Goal: Transaction & Acquisition: Purchase product/service

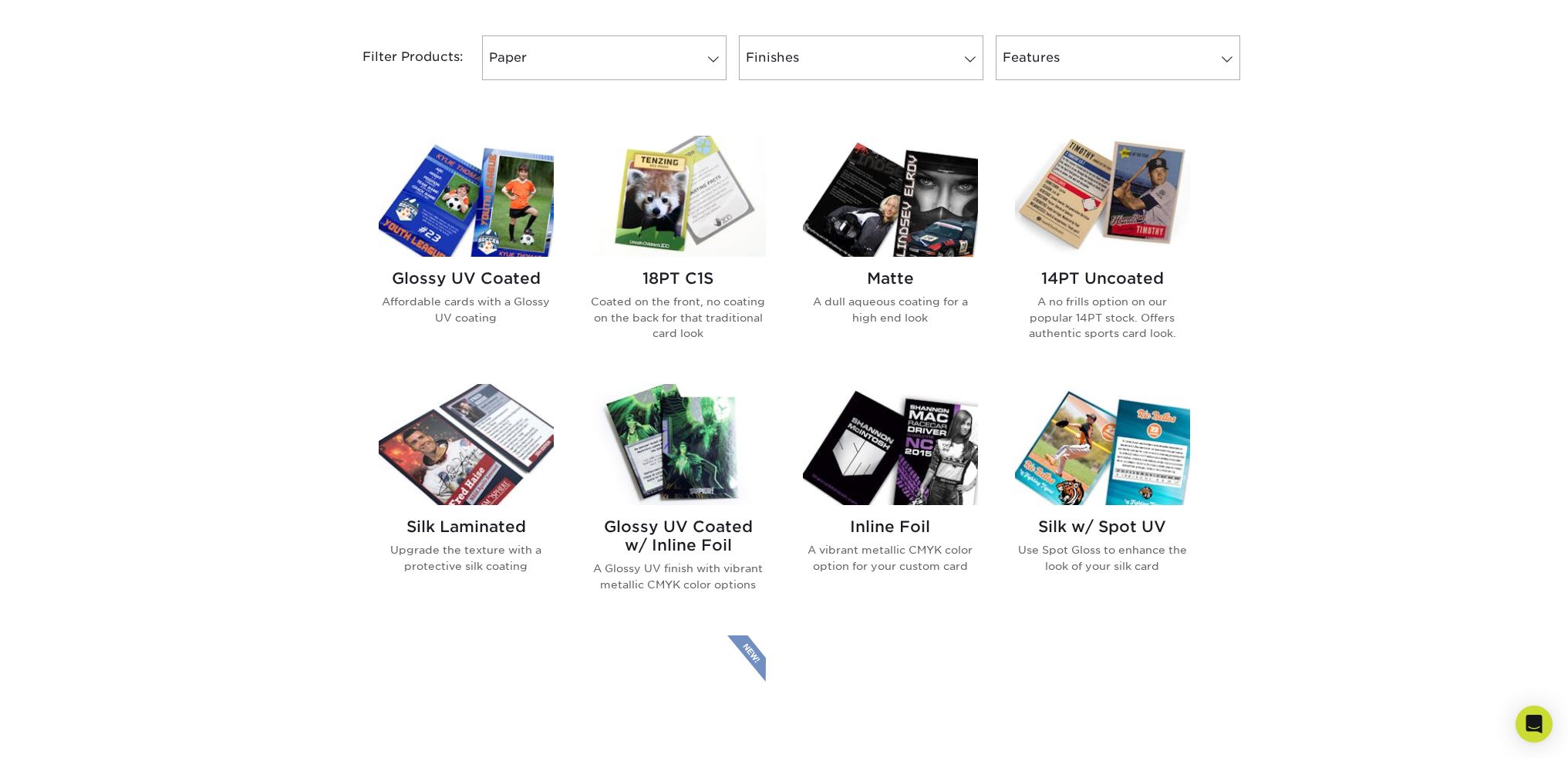
scroll to position [694, 0]
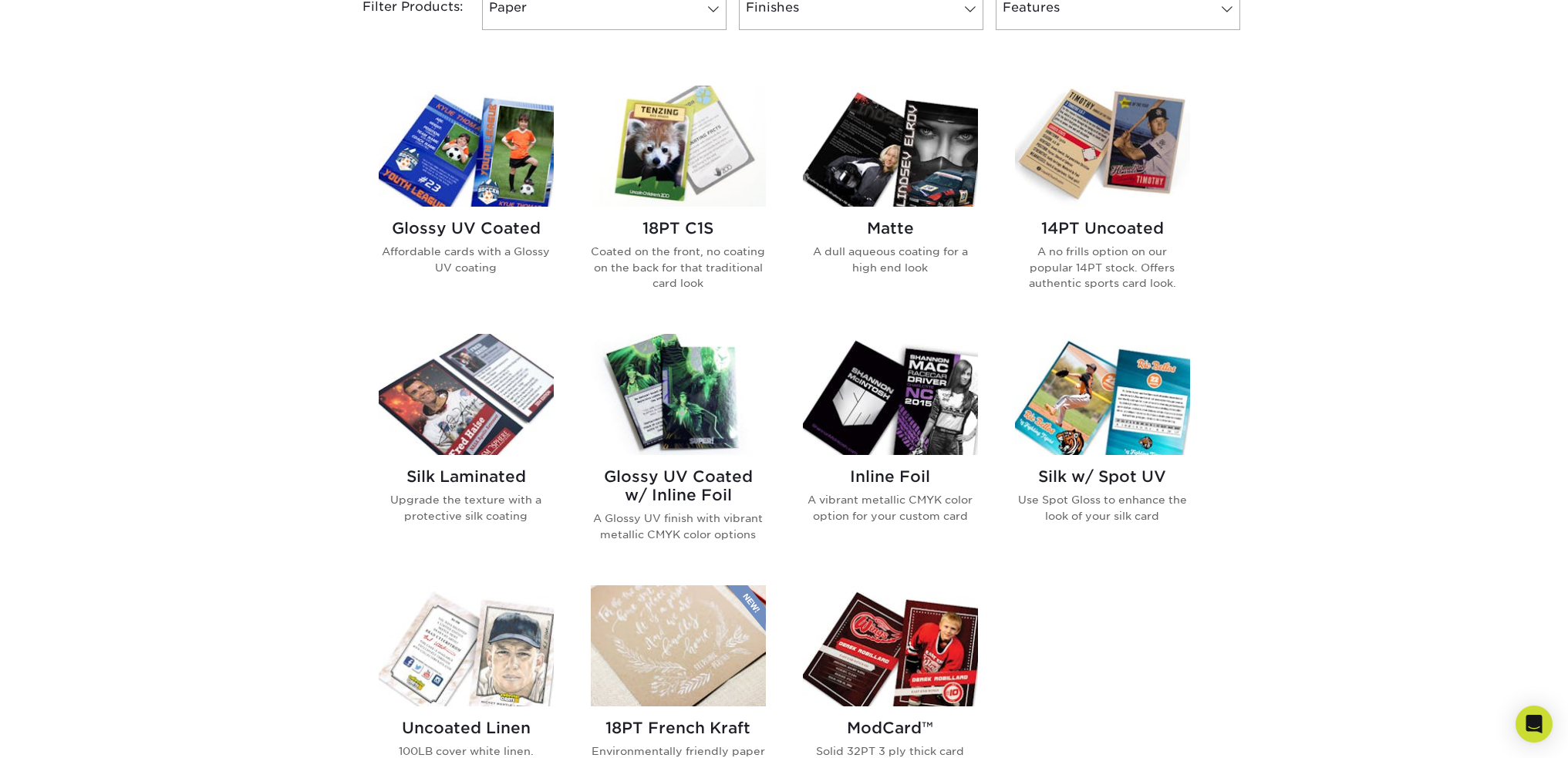
click at [455, 177] on img at bounding box center [466, 146] width 176 height 121
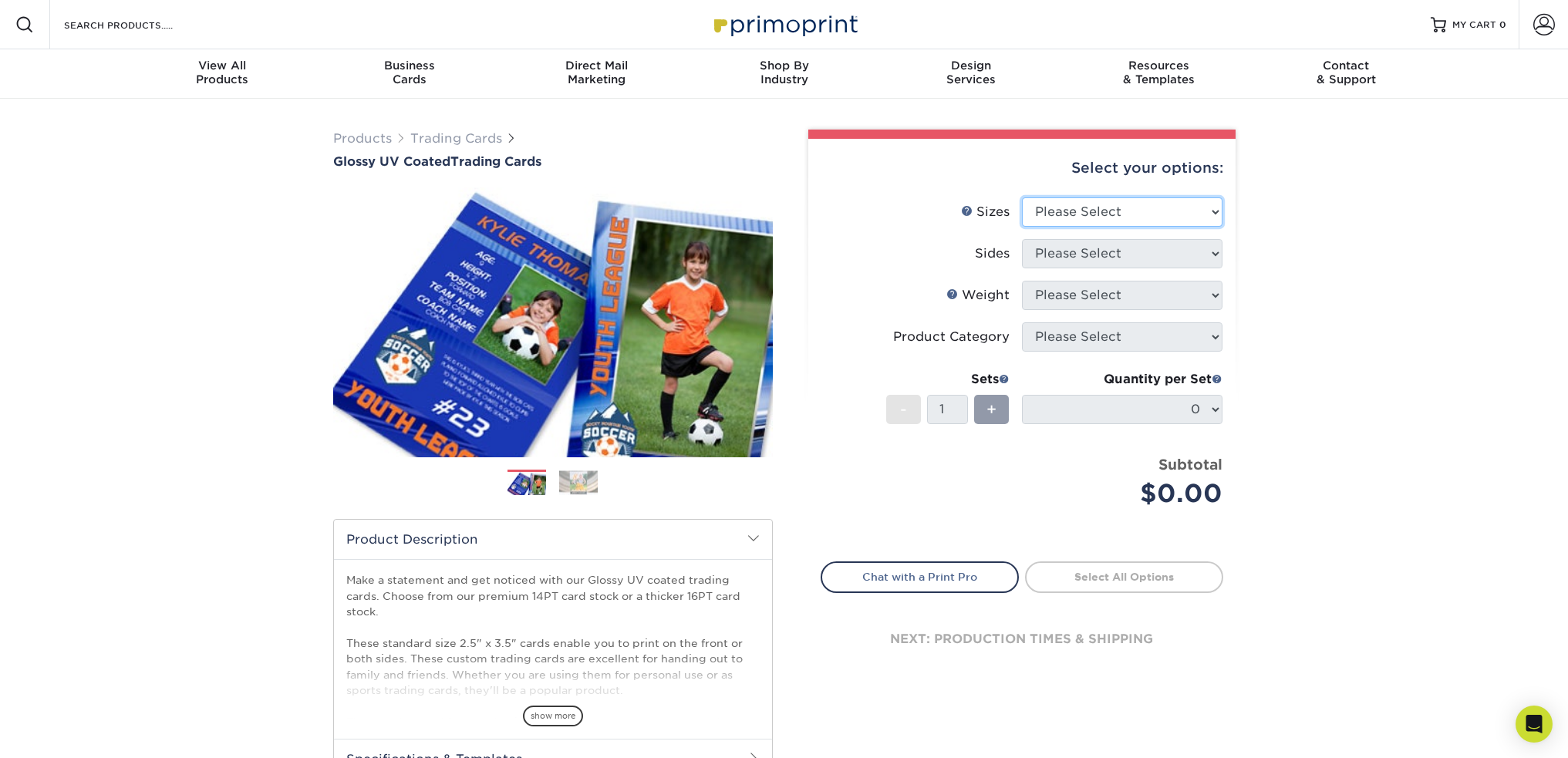
click at [1074, 220] on select "Please Select 2.5" x 3.5"" at bounding box center [1122, 212] width 200 height 29
select select "2.50x3.50"
click at [1022, 198] on select "Please Select 2.5" x 3.5"" at bounding box center [1122, 212] width 200 height 29
click at [1071, 253] on select "Please Select Print Both Sides Print Front Only" at bounding box center [1122, 254] width 200 height 29
select select "13abbda7-1d64-4f25-8bb2-c179b224825d"
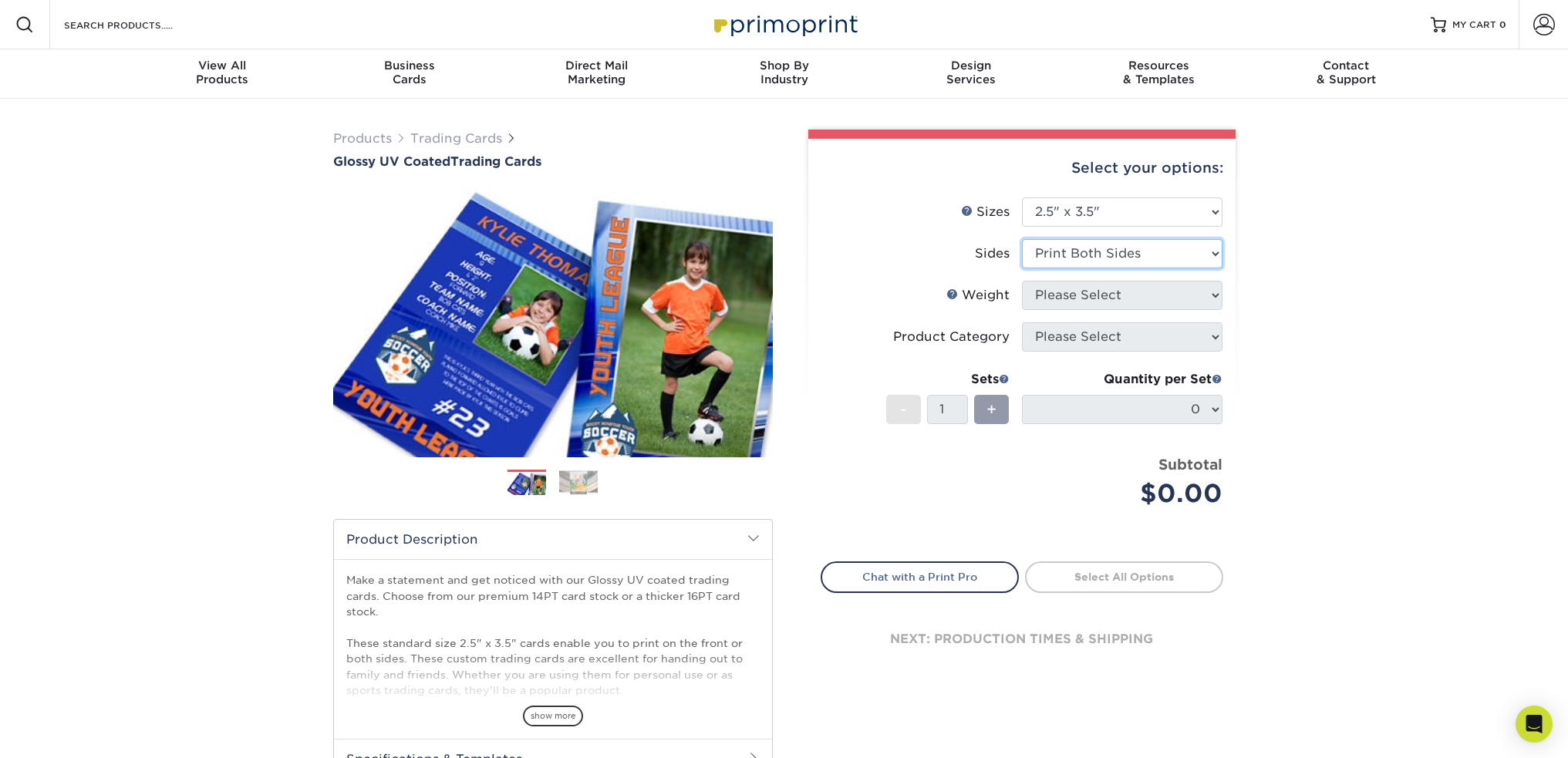
click at [1022, 239] on select "Please Select Print Both Sides Print Front Only" at bounding box center [1122, 254] width 200 height 29
click at [1083, 300] on select "Please Select 16PT 14PT 18PT C1S" at bounding box center [1122, 295] width 200 height 29
select select "16PT"
click at [1022, 280] on select "Please Select 16PT 14PT 18PT C1S" at bounding box center [1122, 295] width 200 height 29
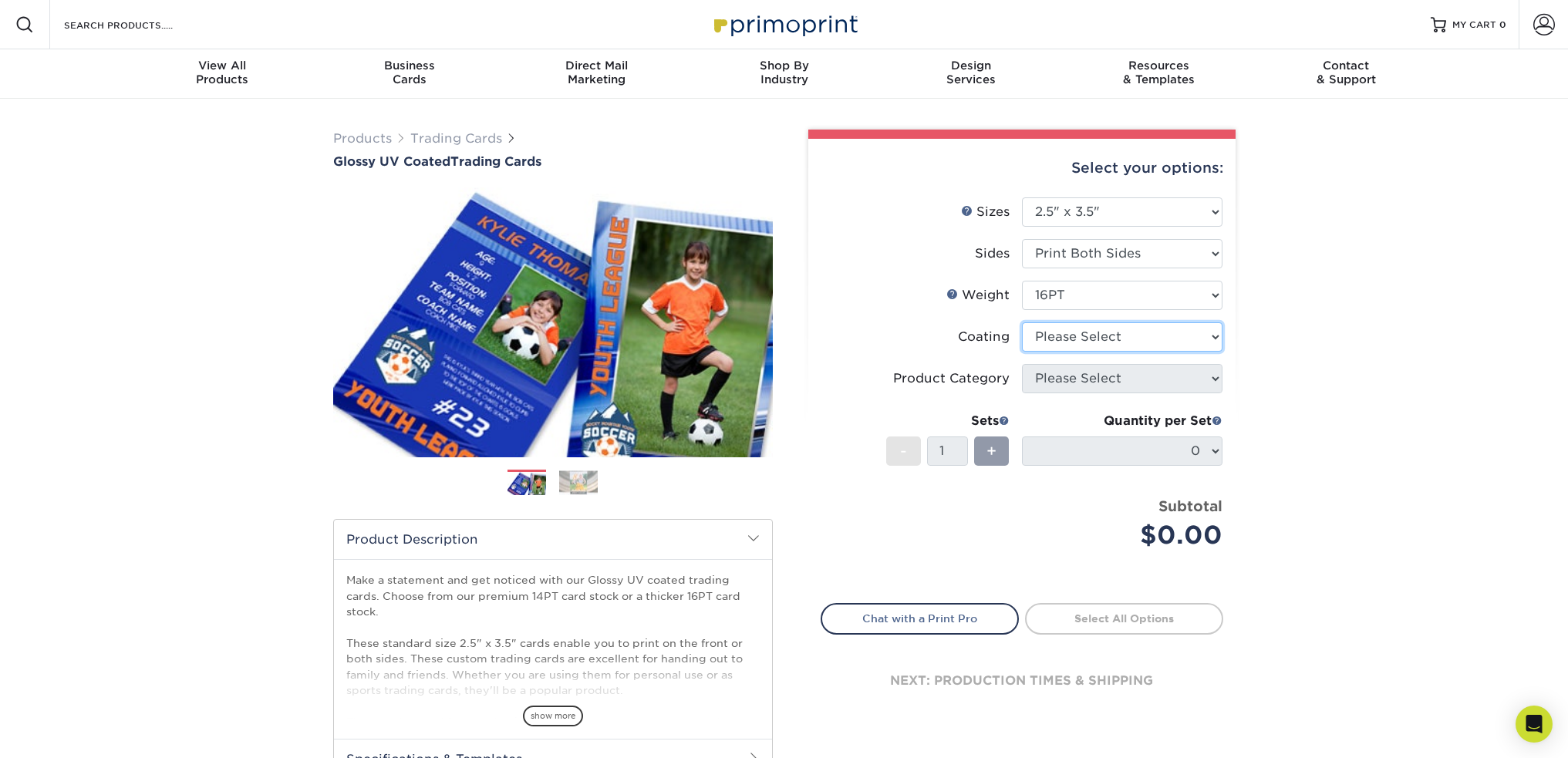
click at [1058, 343] on select at bounding box center [1122, 337] width 200 height 29
click at [1059, 338] on select at bounding box center [1122, 337] width 200 height 29
select select "1e8116af-acfc-44b1-83dc-8181aa338834"
click at [1022, 322] on select at bounding box center [1122, 337] width 200 height 29
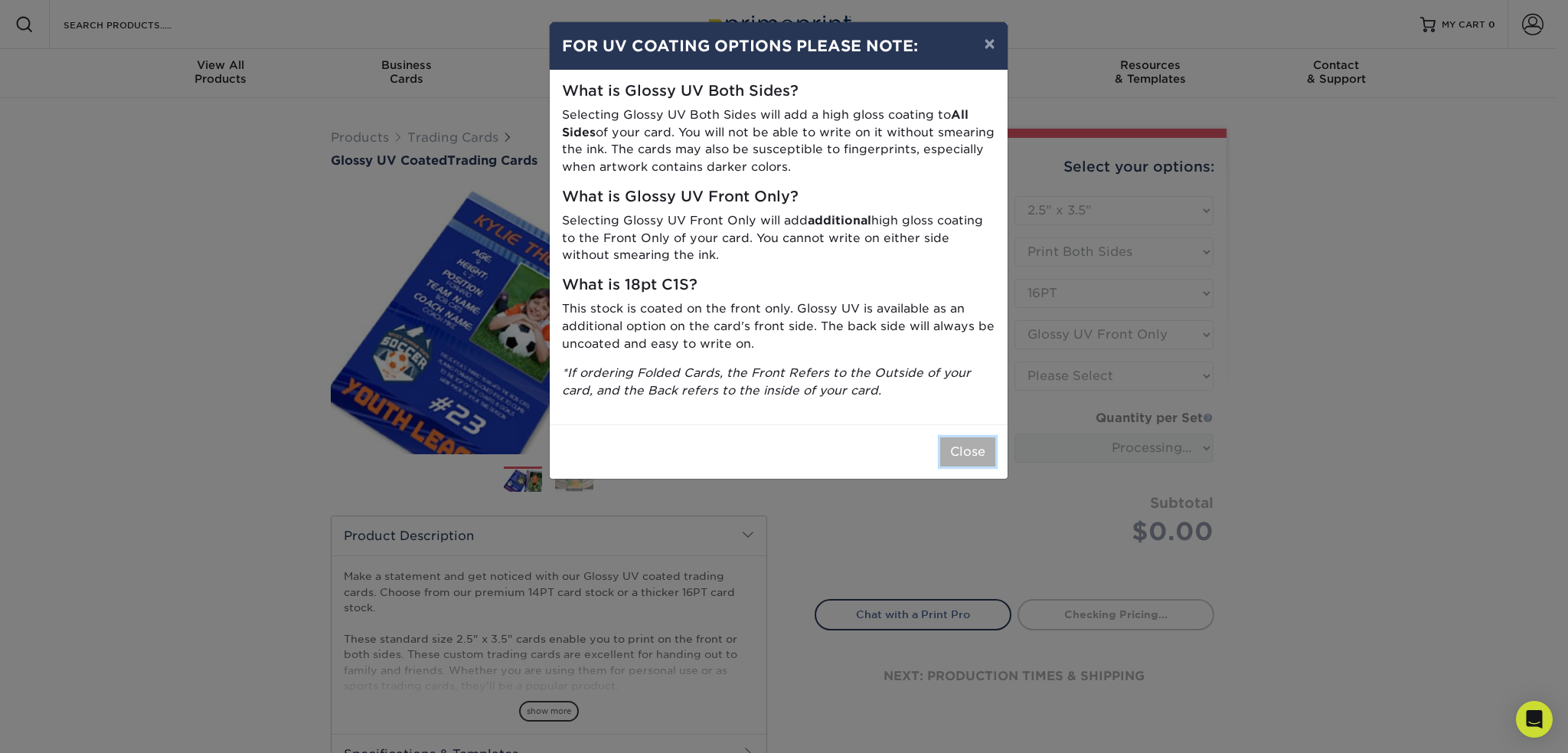
click at [970, 445] on button "Close" at bounding box center [968, 452] width 55 height 29
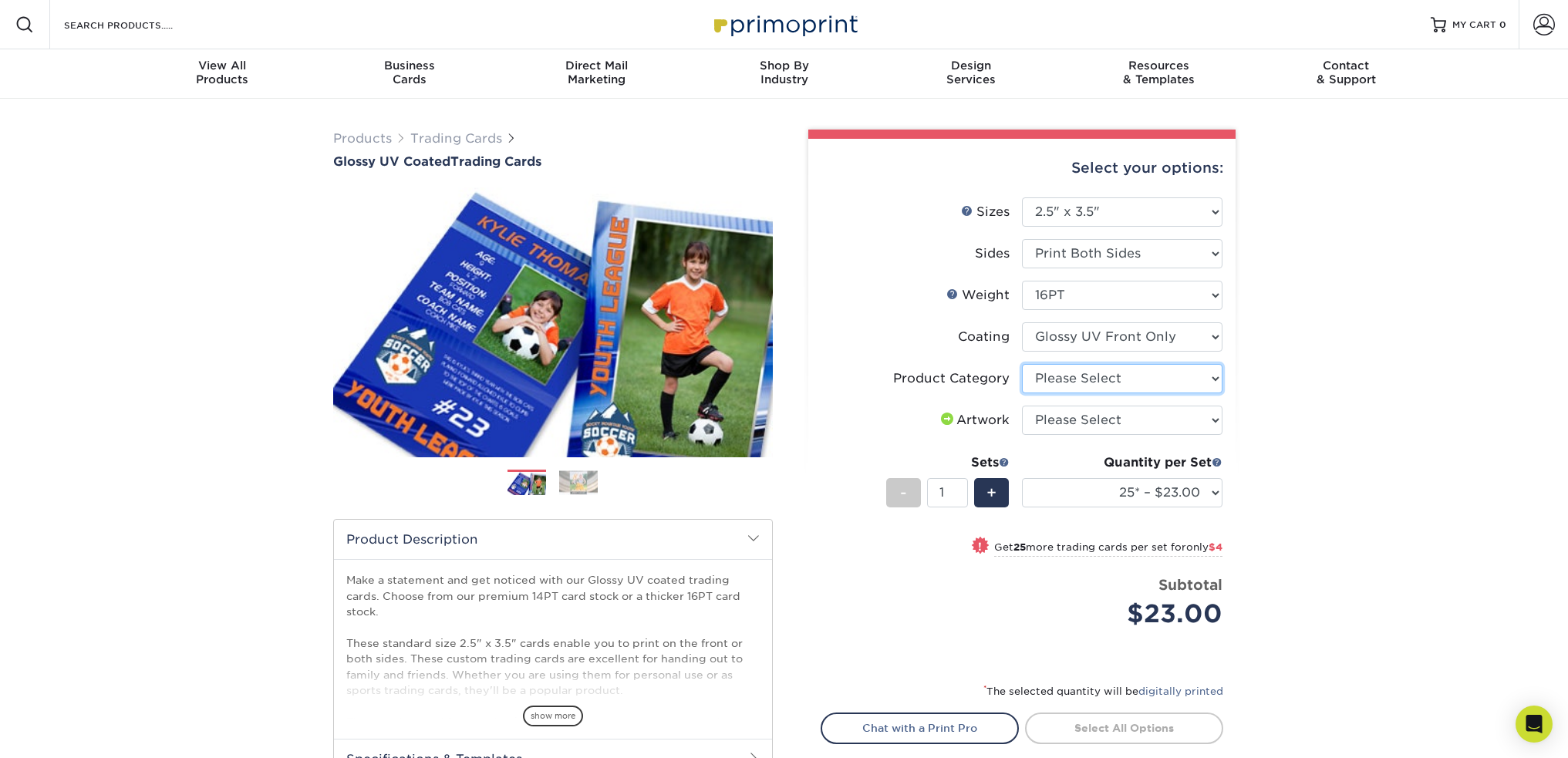
click at [1058, 379] on select "Please Select Trading Cards" at bounding box center [1122, 379] width 200 height 29
select select "c2f9bce9-36c2-409d-b101-c29d9d031e18"
click at [1022, 364] on select "Please Select Trading Cards" at bounding box center [1122, 379] width 200 height 29
click at [1051, 418] on select "Please Select I will upload files I need a design - $100" at bounding box center [1122, 420] width 200 height 29
select select "upload"
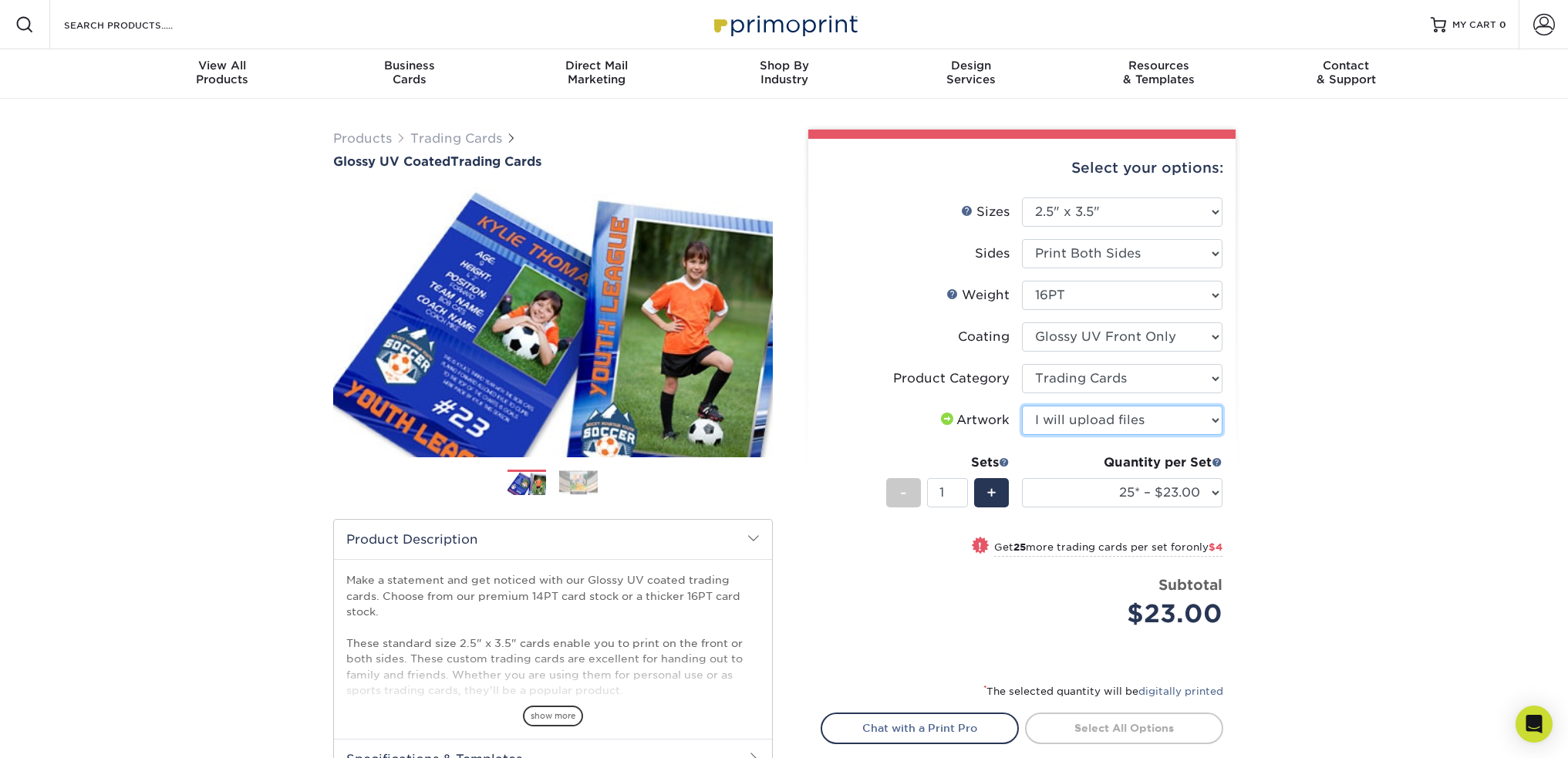
click at [1022, 405] on select "Please Select I will upload files I need a design - $100" at bounding box center [1122, 420] width 200 height 29
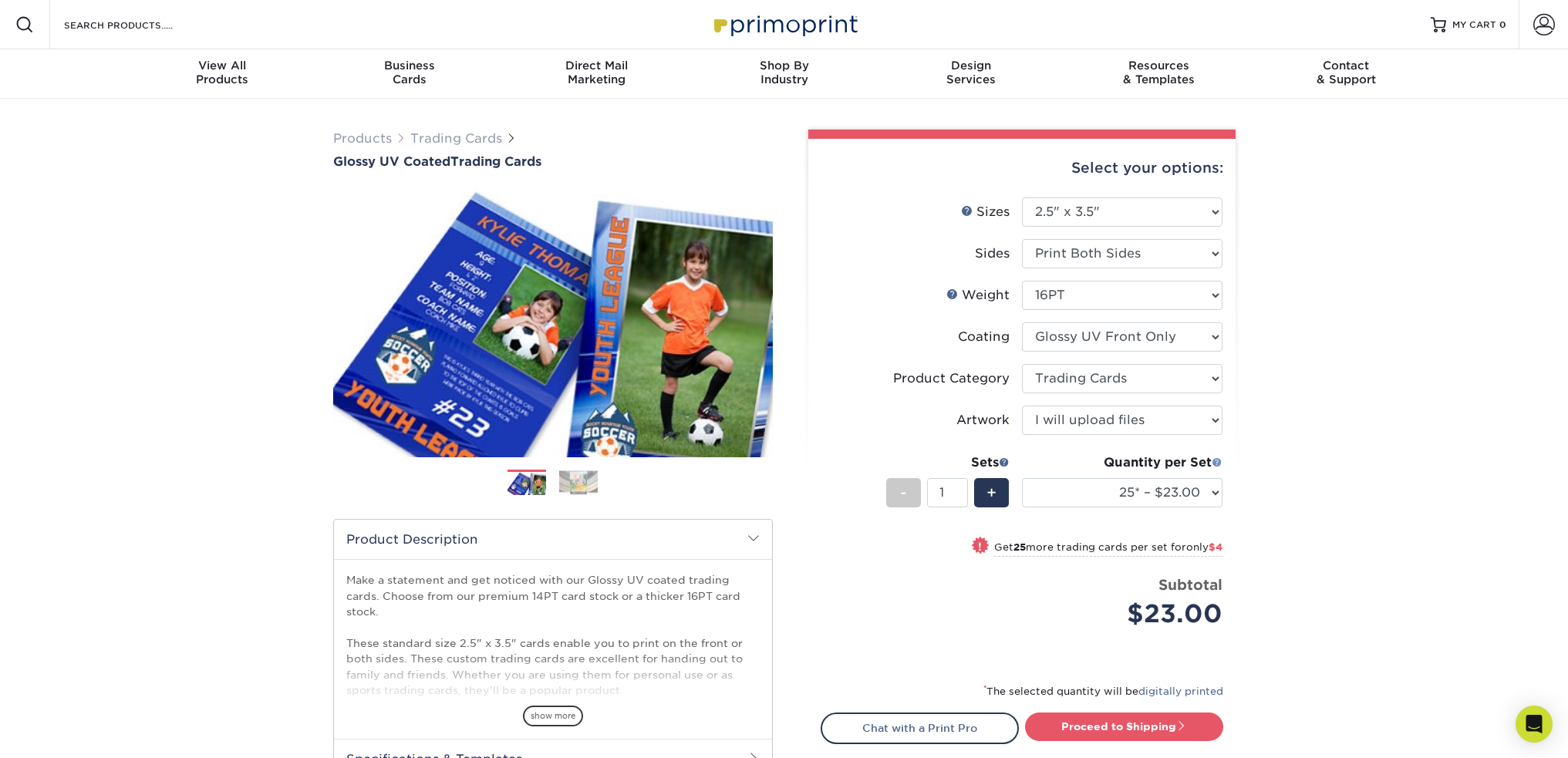
click at [1219, 458] on span at bounding box center [1217, 462] width 11 height 11
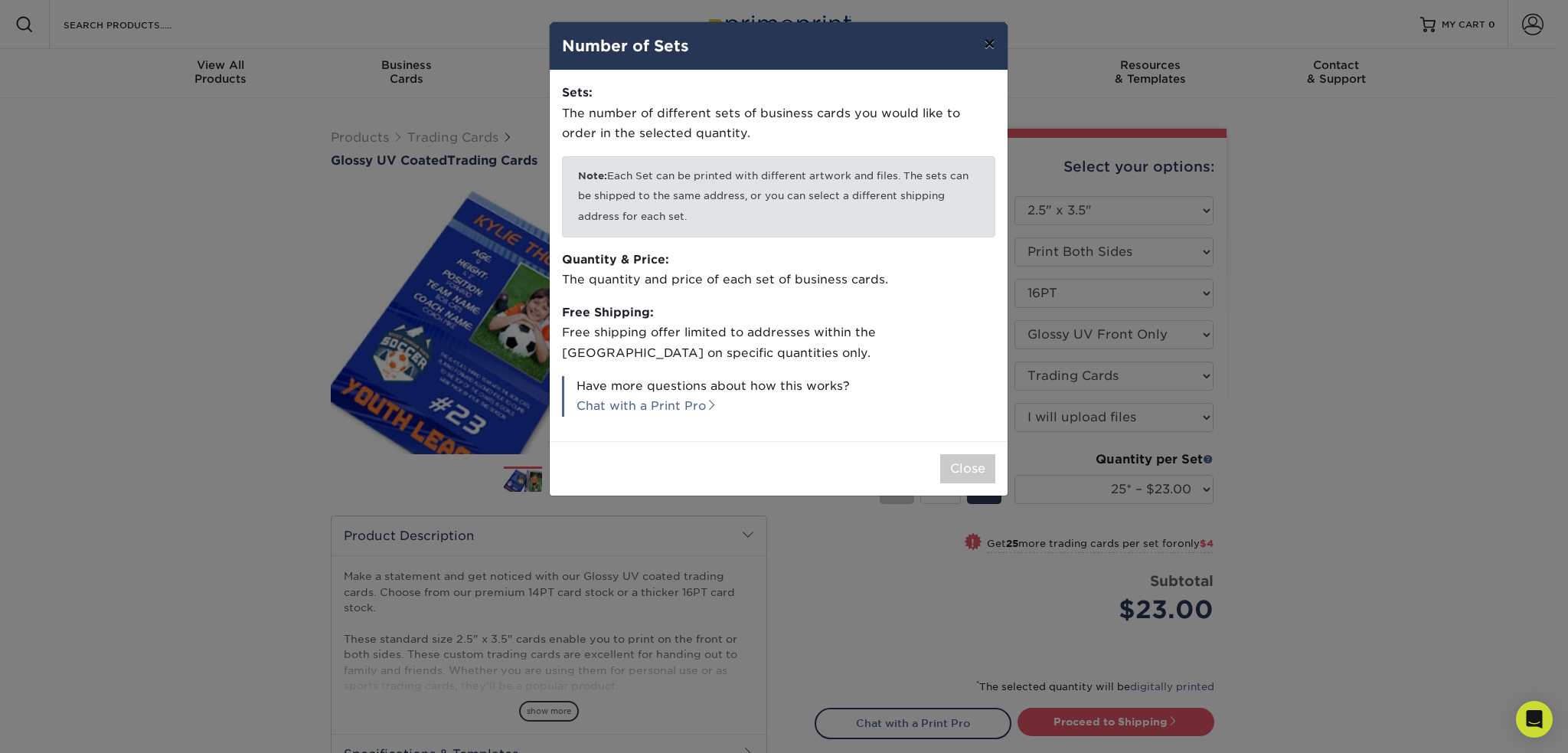
click at [991, 42] on button "×" at bounding box center [989, 43] width 36 height 43
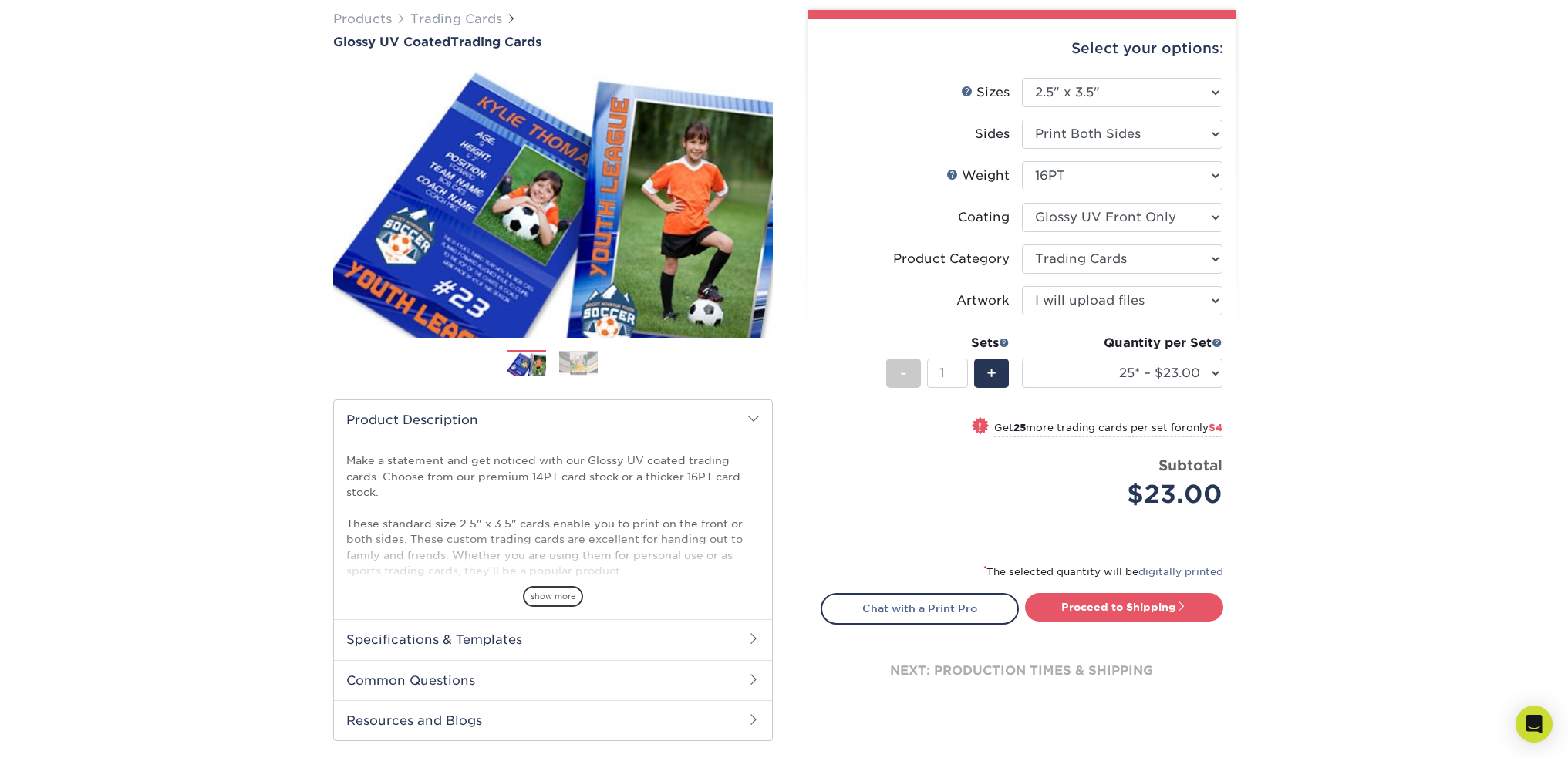
scroll to position [386, 0]
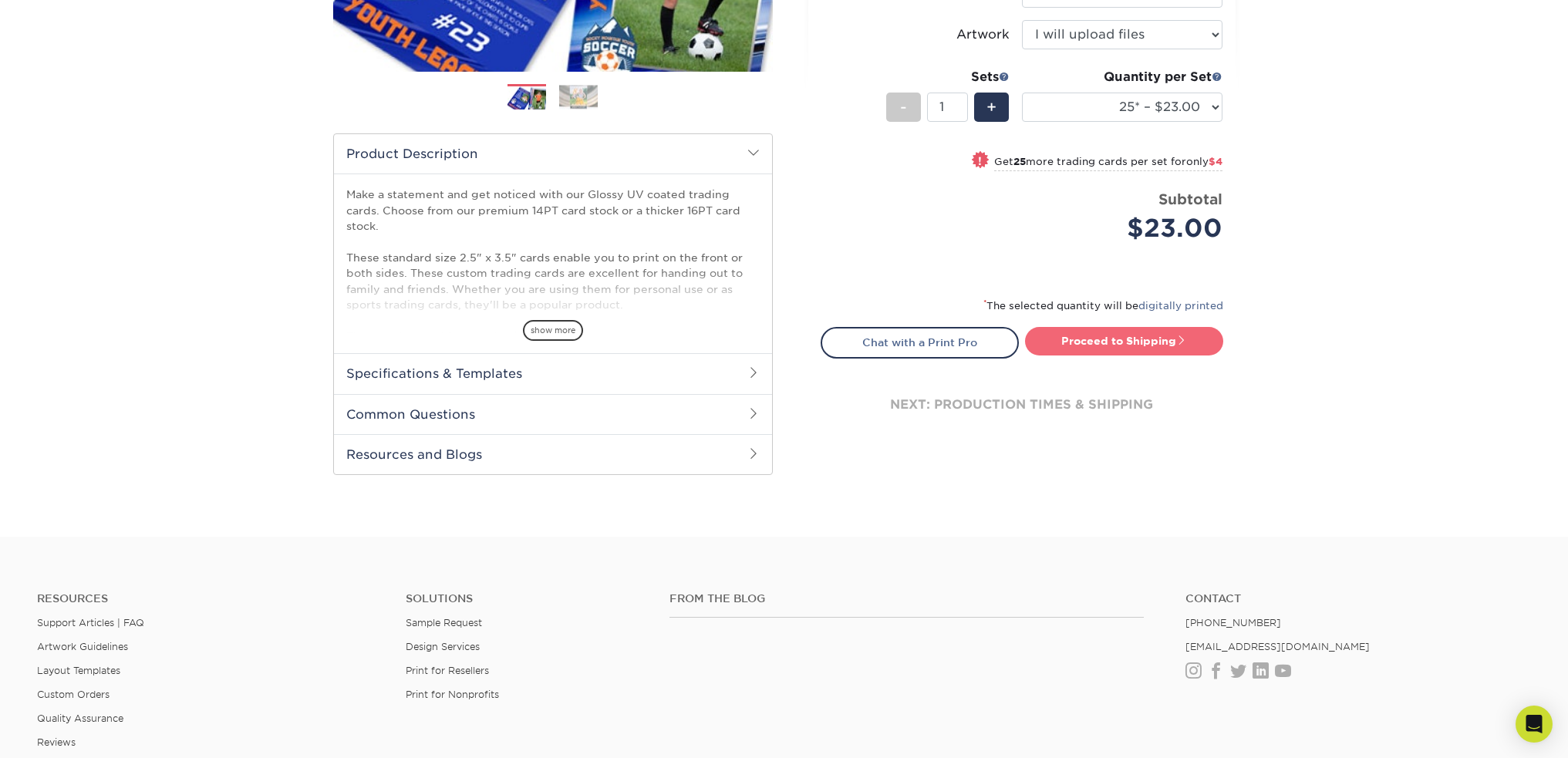
click at [1096, 346] on link "Proceed to Shipping" at bounding box center [1124, 341] width 199 height 28
type input "Set 1"
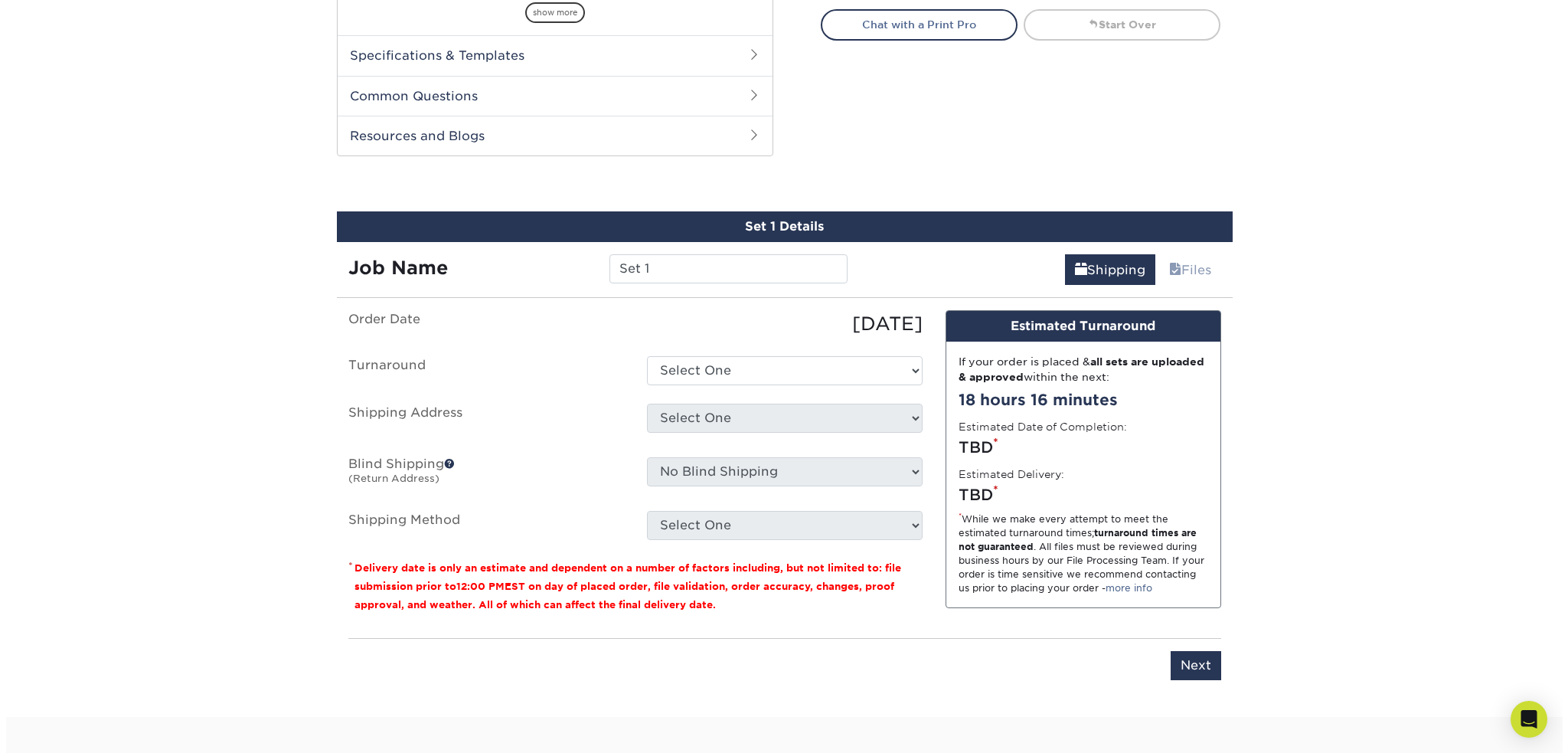
scroll to position [779, 0]
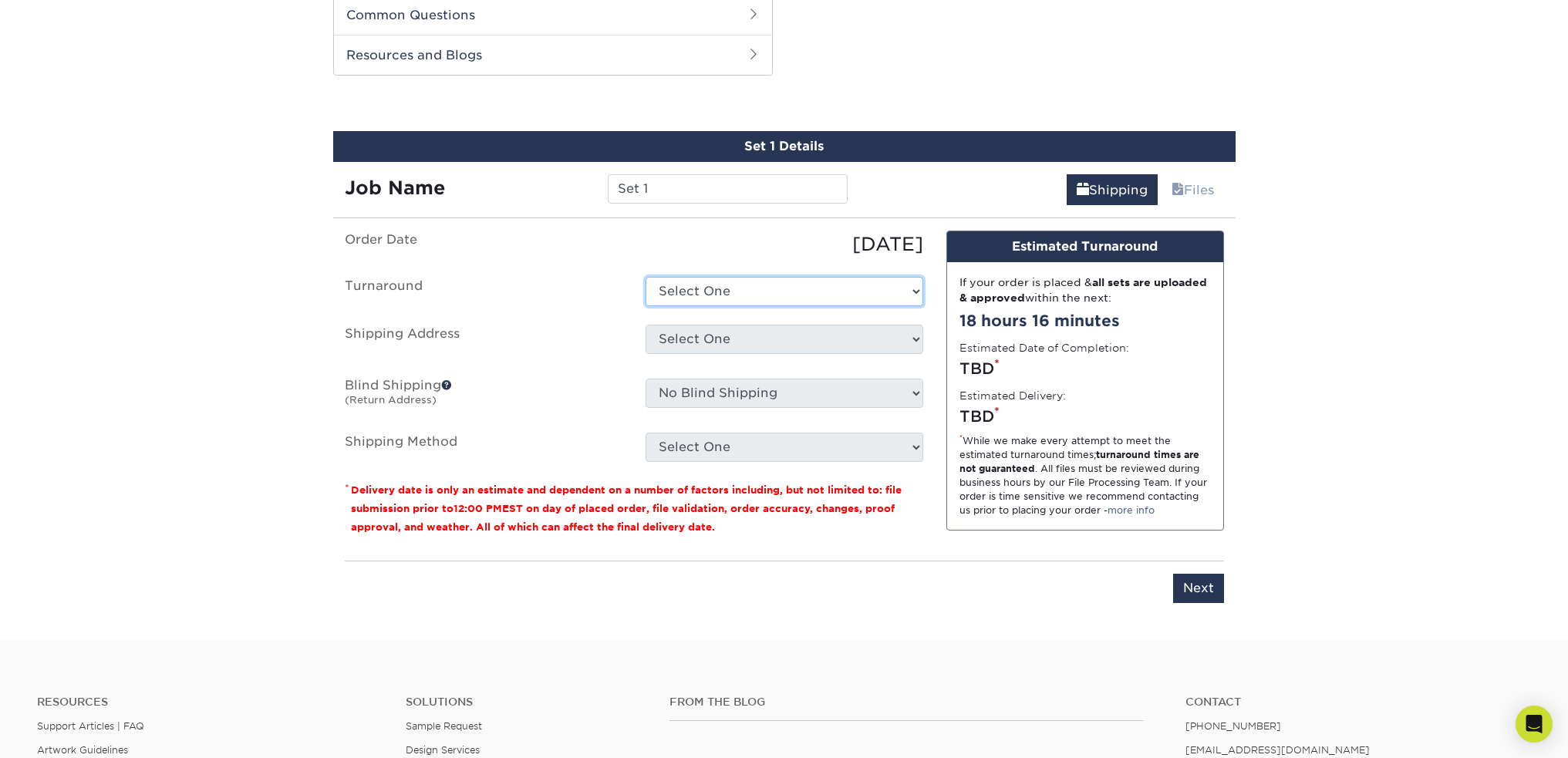
click at [684, 288] on select "Select One 2-4 Business Days 2 Day Next Business Day" at bounding box center [784, 291] width 278 height 29
select select "ac3b1bdb-2926-4c35-955b-cb9418942a62"
click at [645, 277] on select "Select One 2-4 Business Days 2 Day Next Business Day" at bounding box center [784, 291] width 278 height 29
click at [682, 338] on select "Select One + Add New Address - Login" at bounding box center [784, 339] width 278 height 29
select select "newaddress"
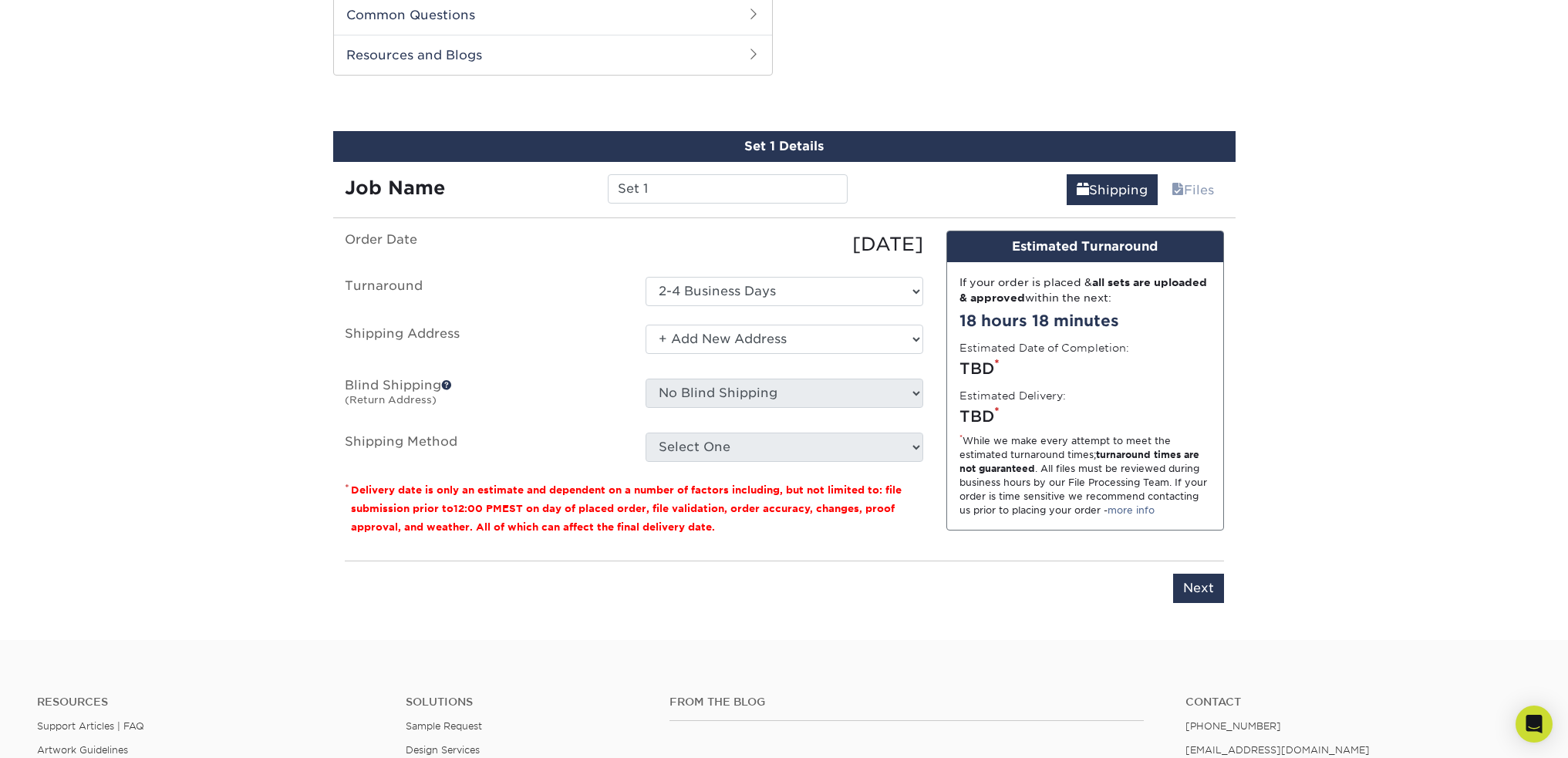
click at [645, 324] on select "Select One + Add New Address - Login" at bounding box center [784, 339] width 278 height 29
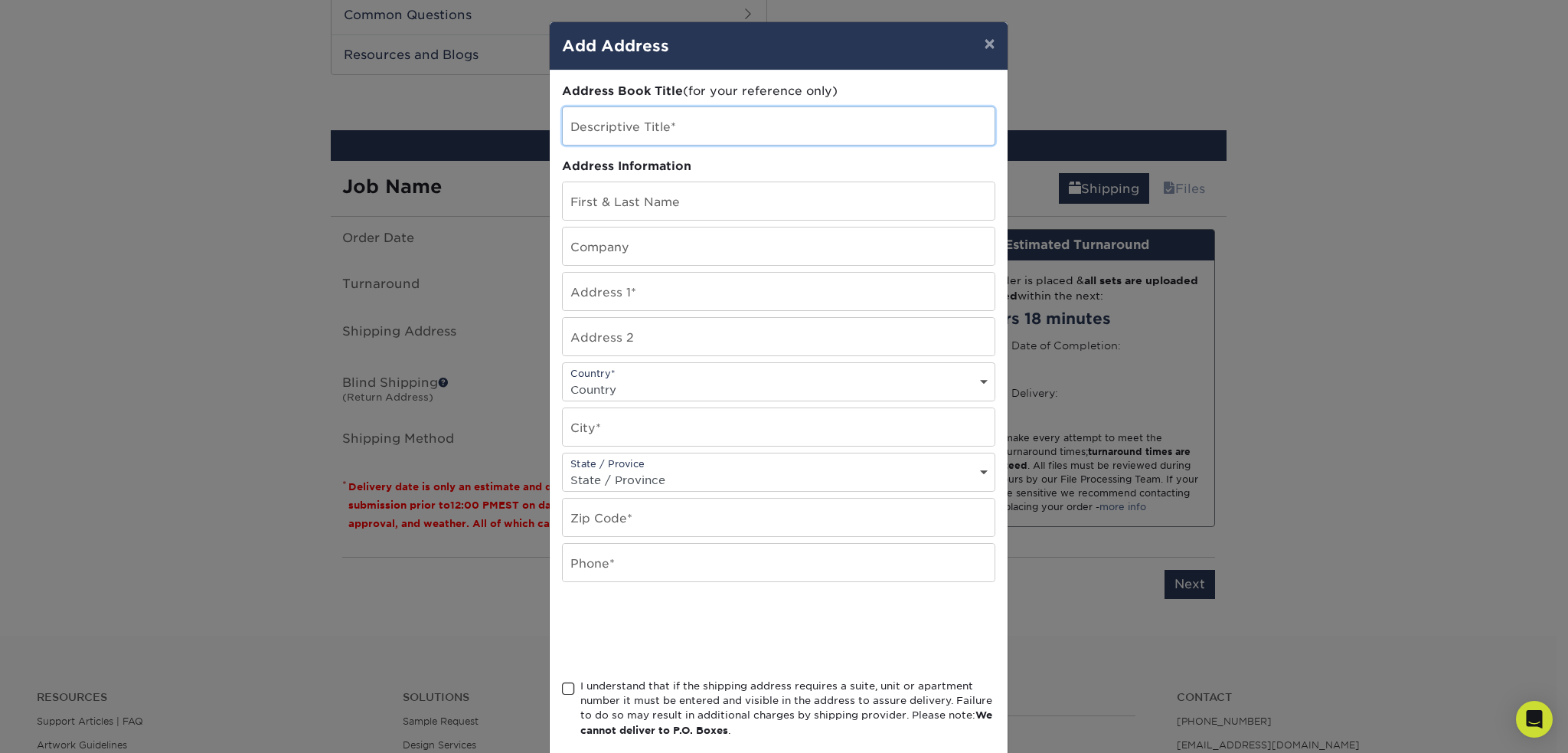
click at [618, 130] on input "text" at bounding box center [778, 125] width 431 height 37
click at [634, 214] on input "text" at bounding box center [778, 201] width 431 height 37
type input "BRITTANY MITCHELL"
type input "AGORA DATA"
type input "700 W ARKANSAS LN"
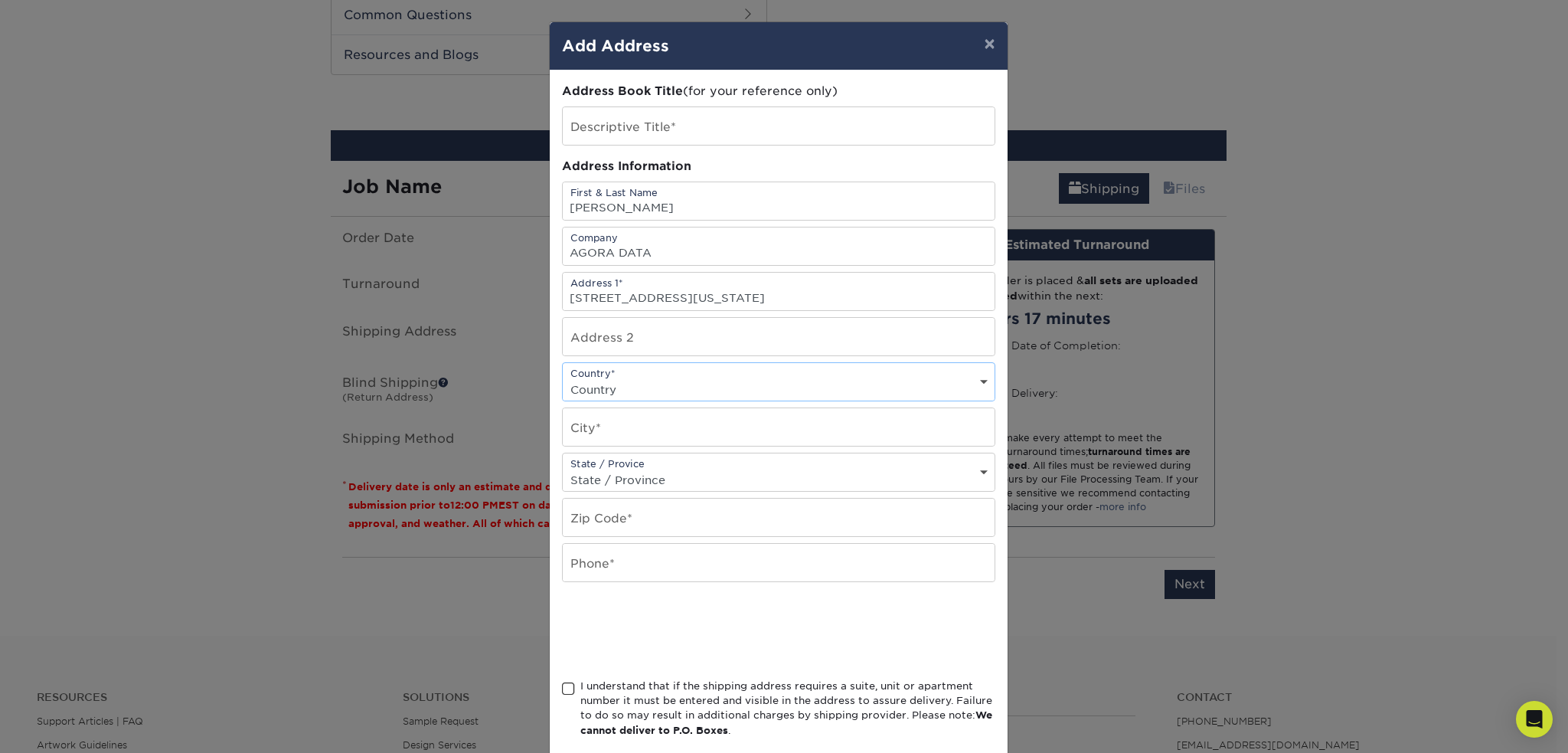
click at [636, 376] on div "Country* Country United States Canada ----------------------------- Afghanistan…" at bounding box center [778, 382] width 433 height 39
click at [598, 389] on select "Country United States Canada ----------------------------- Afghanistan Albania …" at bounding box center [778, 390] width 431 height 22
select select "US"
click at [563, 379] on select "Country United States Canada ----------------------------- Afghanistan Albania …" at bounding box center [778, 390] width 431 height 22
click at [619, 479] on select "State / Province Alabama Alaska Arizona Arkansas California Colorado Connecticu…" at bounding box center [778, 480] width 431 height 22
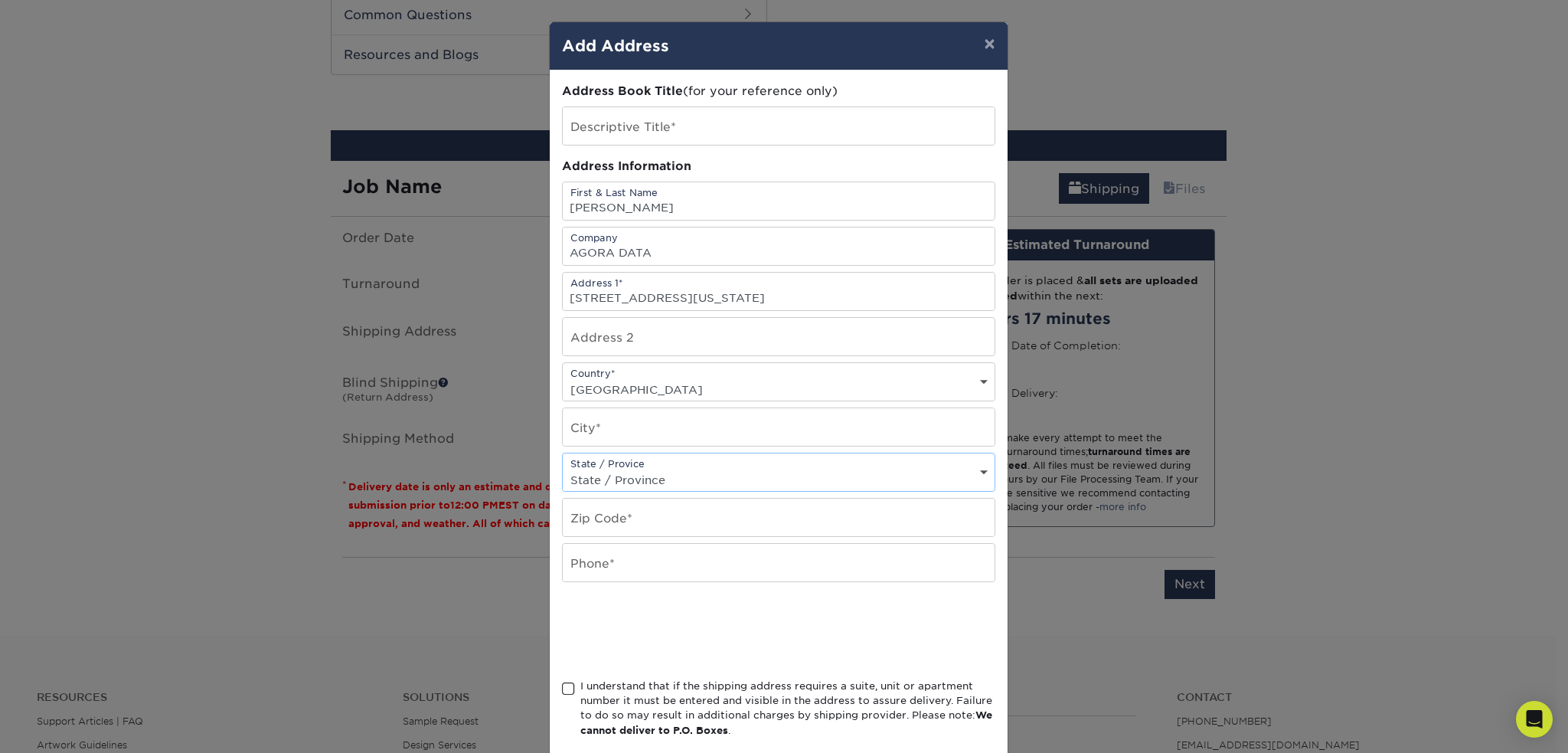
select select "TX"
click at [563, 469] on select "State / Province Alabama Alaska Arizona Arkansas California Colorado Connecticu…" at bounding box center [778, 480] width 431 height 22
click at [631, 521] on input "text" at bounding box center [778, 517] width 431 height 37
type input "76013"
click at [627, 564] on input "text" at bounding box center [778, 562] width 431 height 37
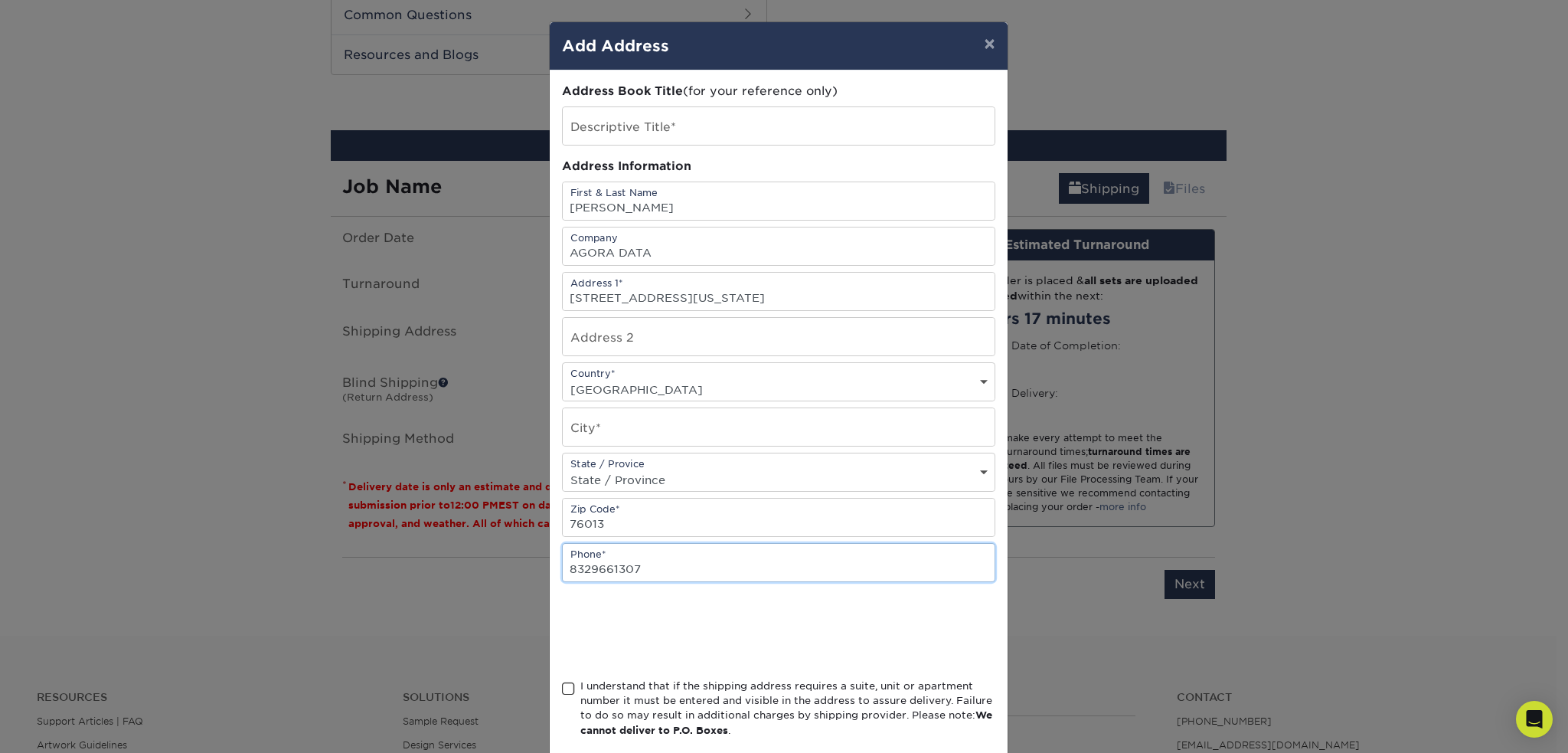
type input "8329661307"
click at [584, 425] on input "text" at bounding box center [778, 426] width 431 height 37
type input "ARLINGTON"
click at [562, 689] on span at bounding box center [568, 689] width 13 height 15
click at [0, 0] on input "I understand that if the shipping address requires a suite, unit or apartment n…" at bounding box center [0, 0] width 0 height 0
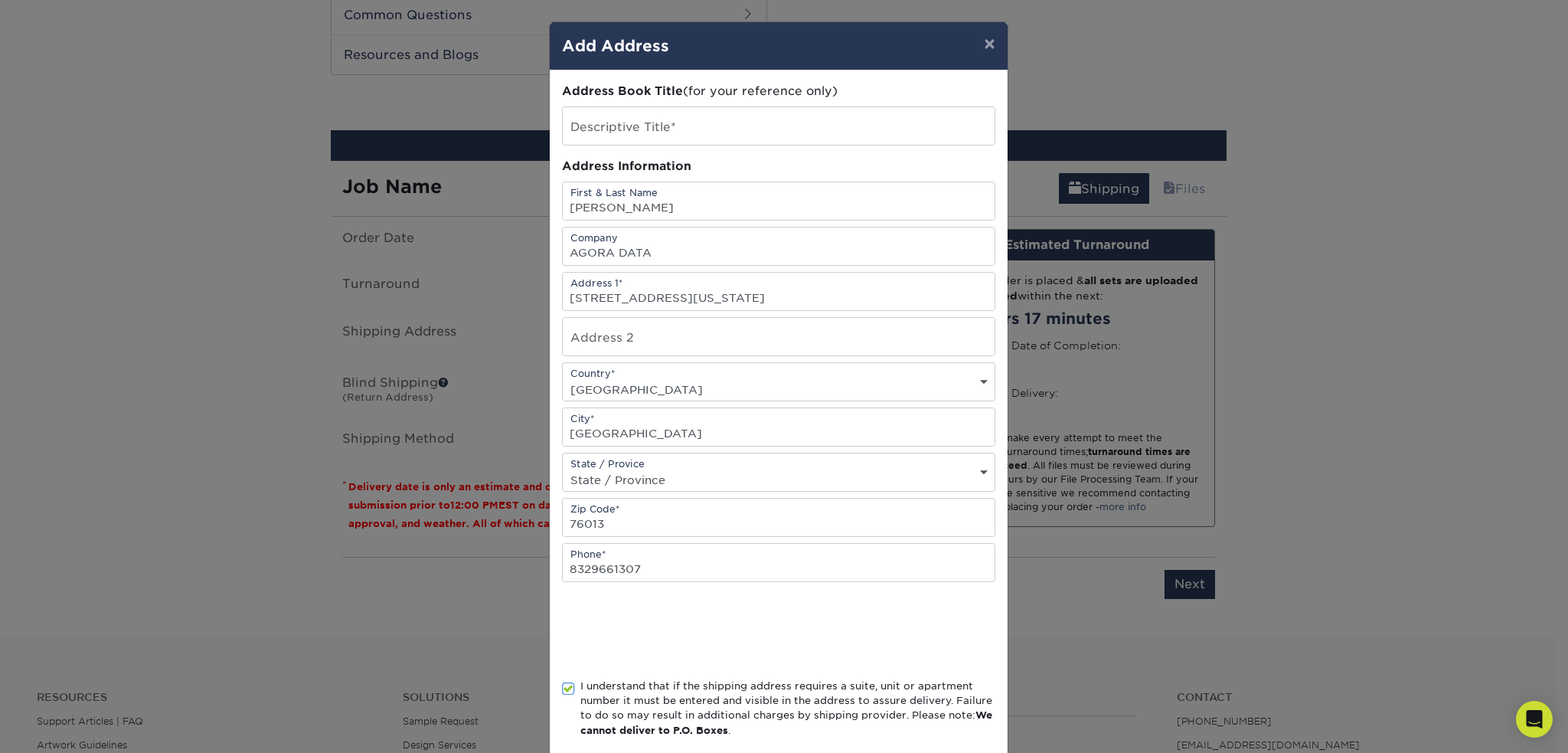
scroll to position [79, 0]
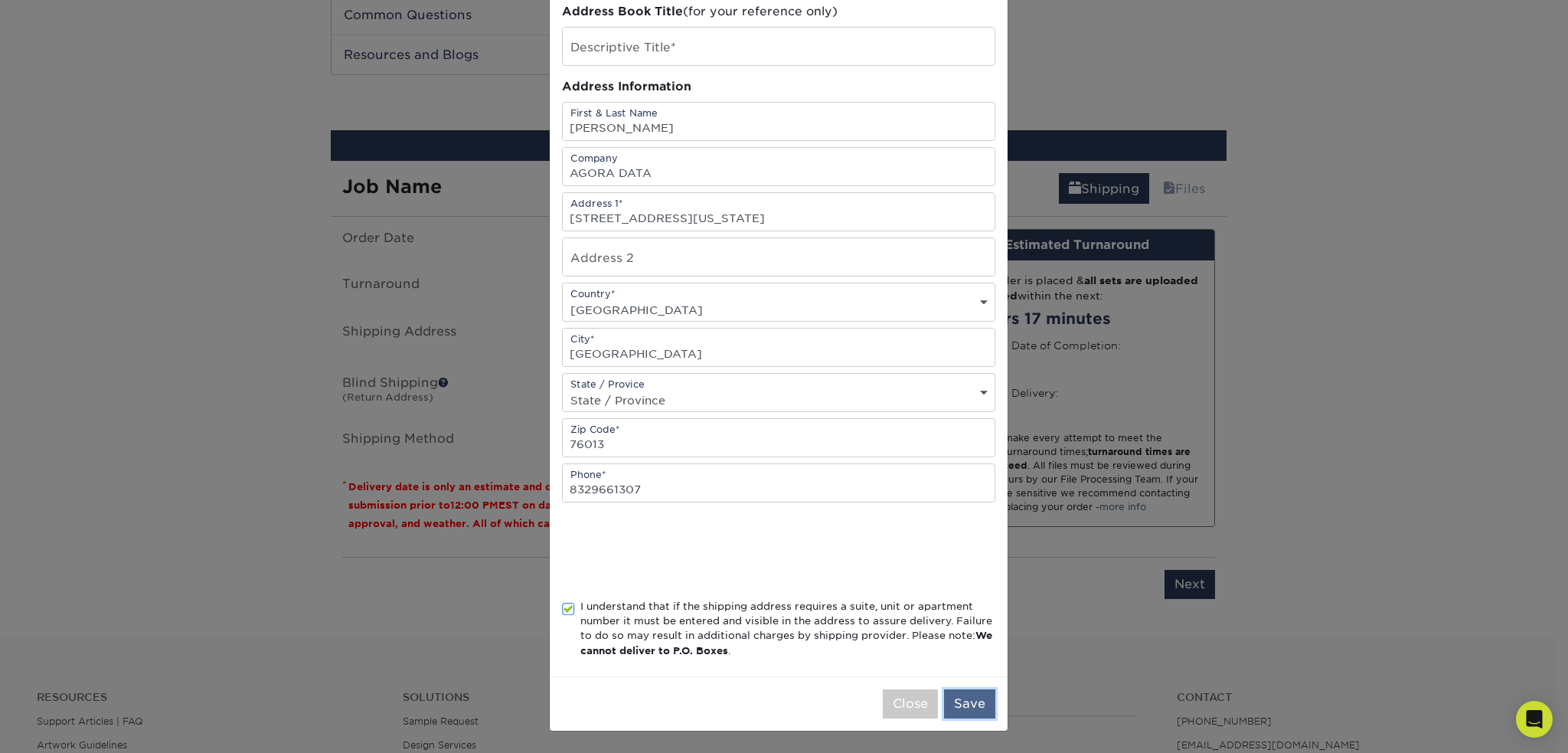
click at [959, 702] on button "Save" at bounding box center [970, 704] width 51 height 29
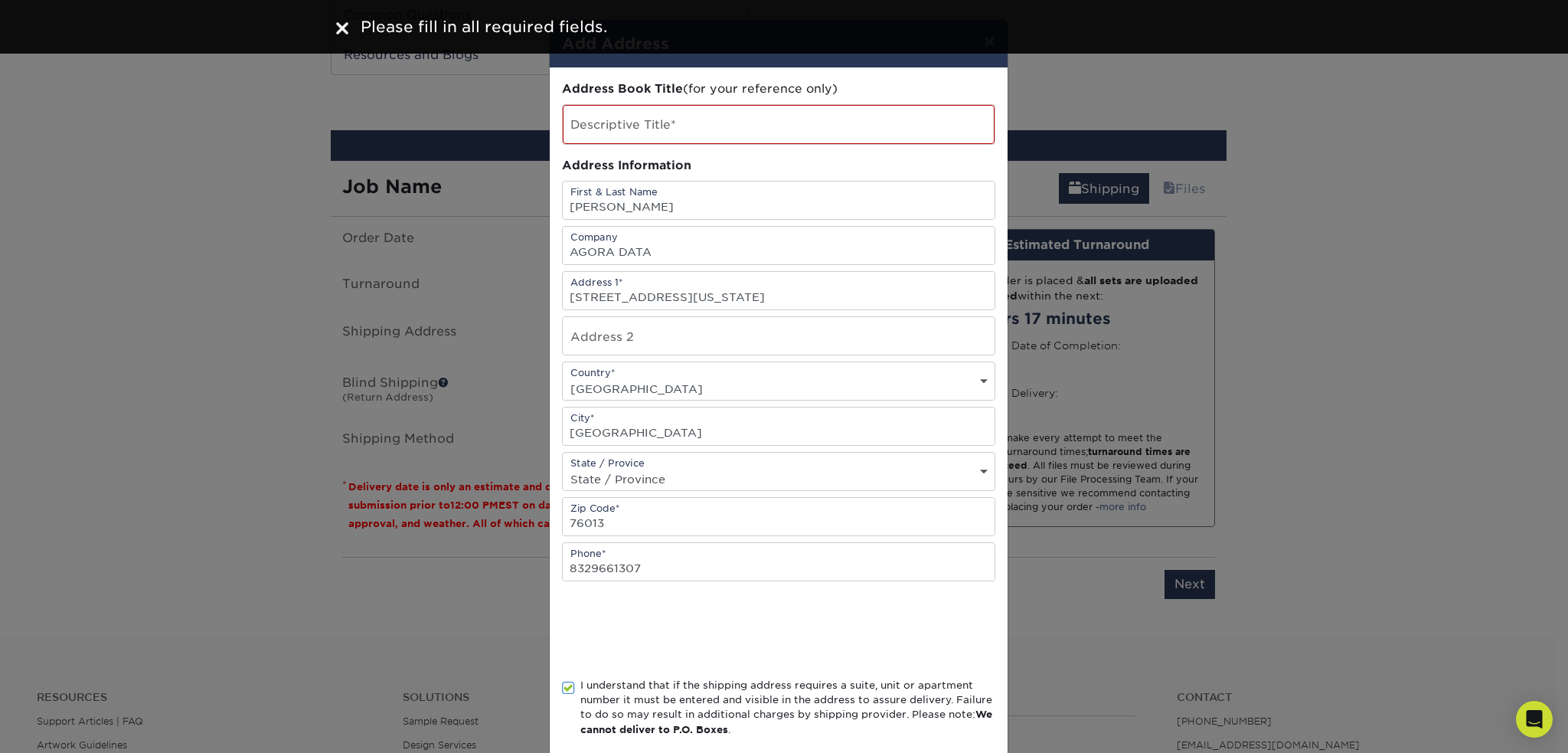
scroll to position [0, 0]
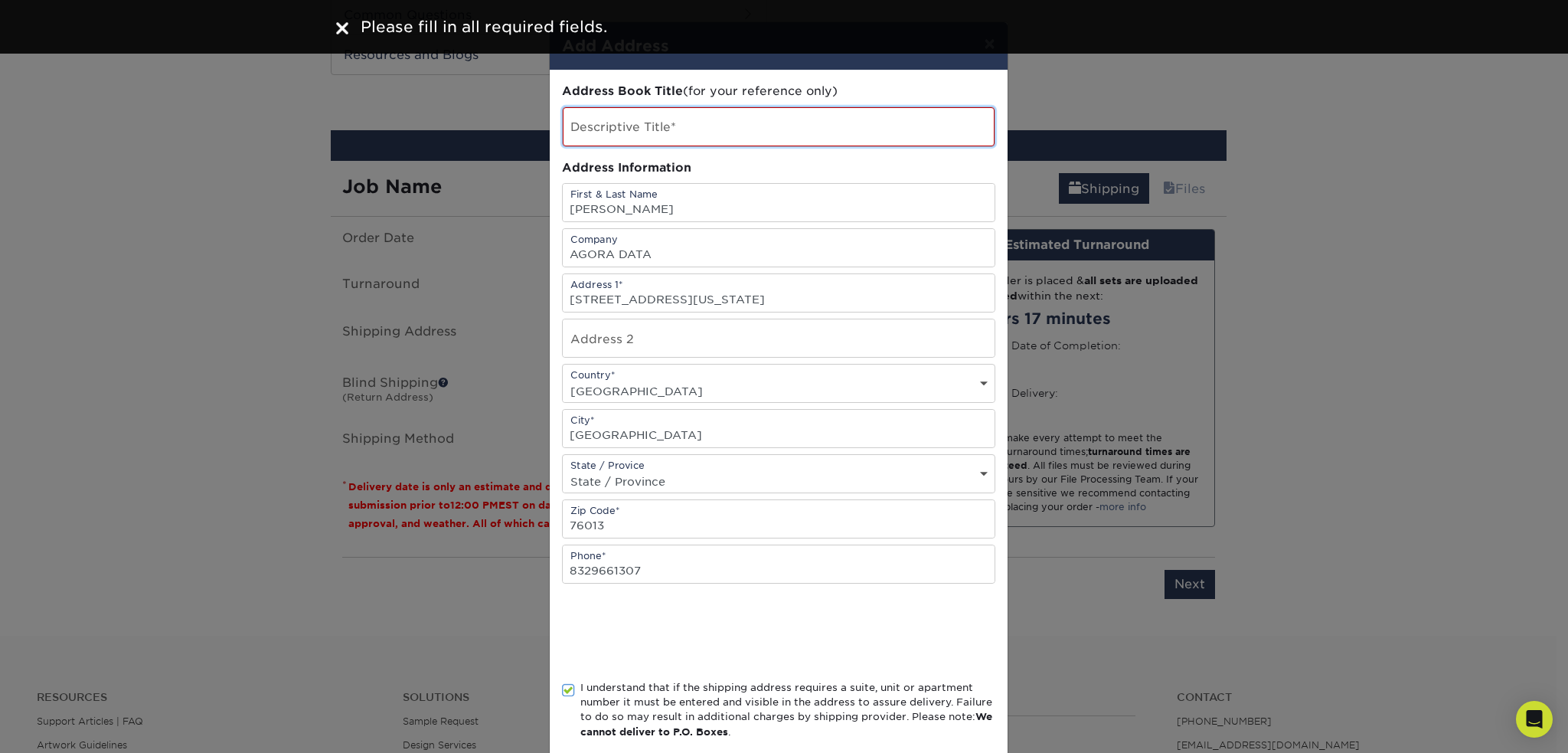
click at [604, 138] on input "text" at bounding box center [778, 126] width 431 height 39
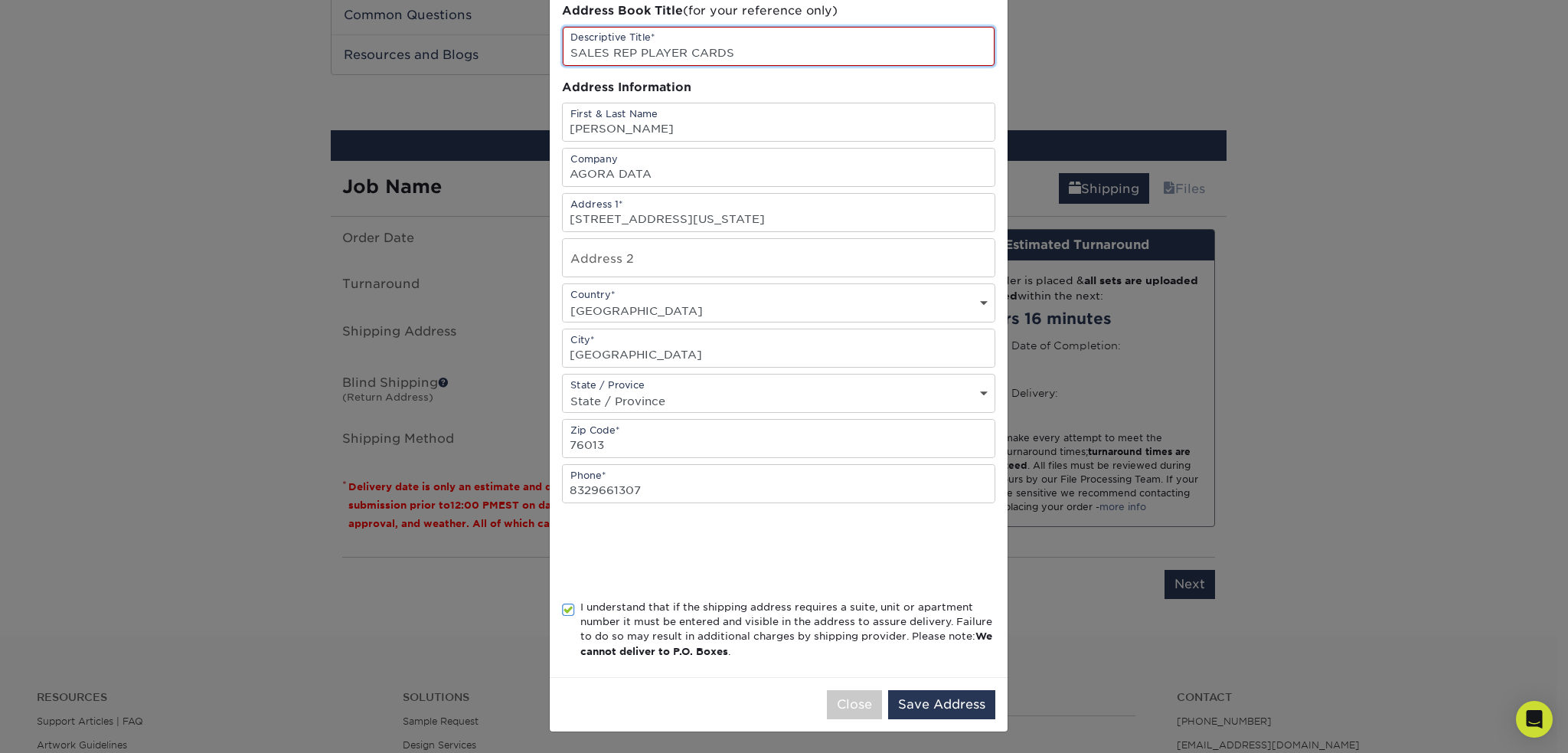
scroll to position [81, 0]
type input "SALES REP PLAYER CARDS"
click at [930, 698] on button "Save Address" at bounding box center [941, 704] width 107 height 29
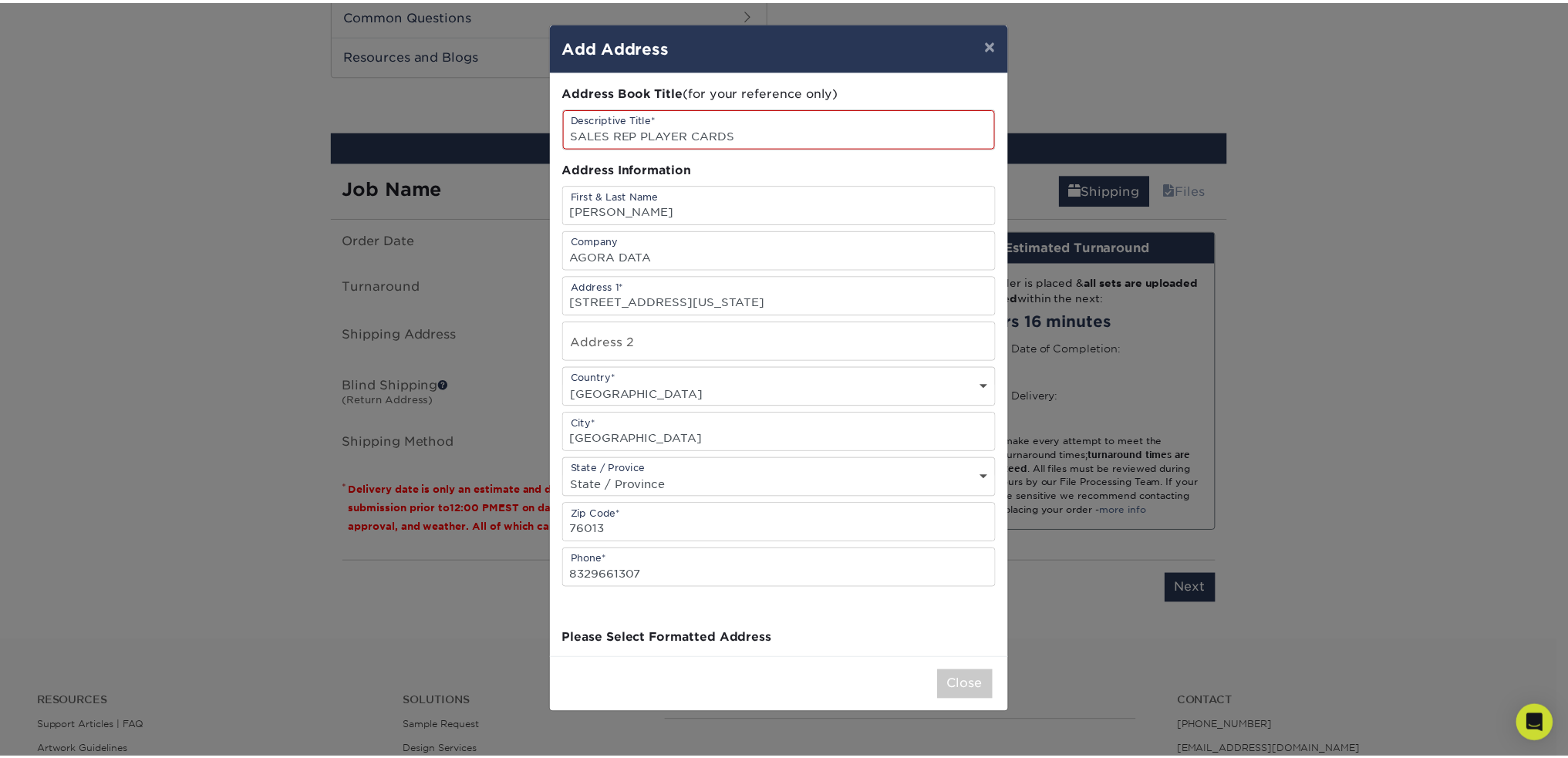
scroll to position [0, 0]
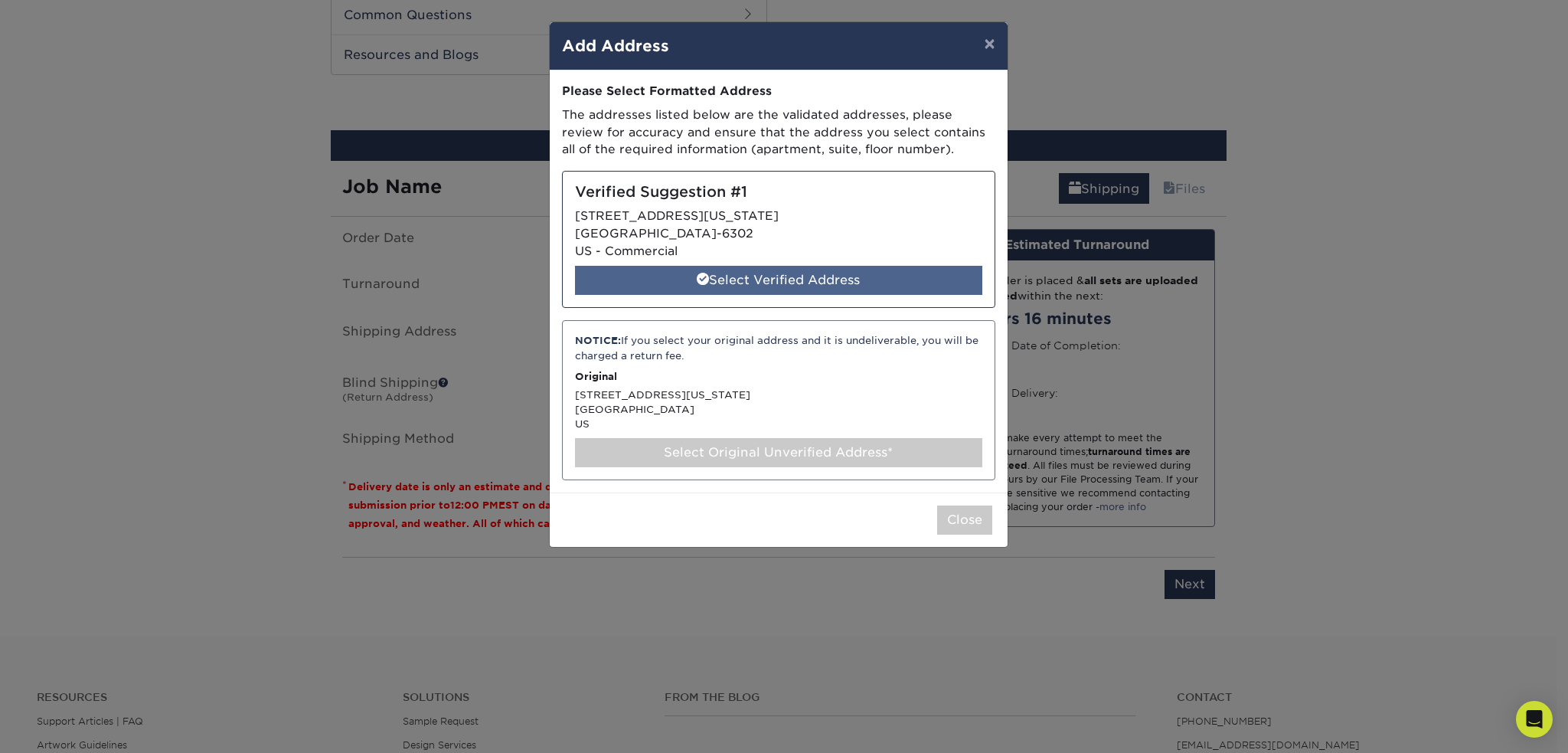
click at [788, 281] on div "Select Verified Address" at bounding box center [778, 280] width 407 height 29
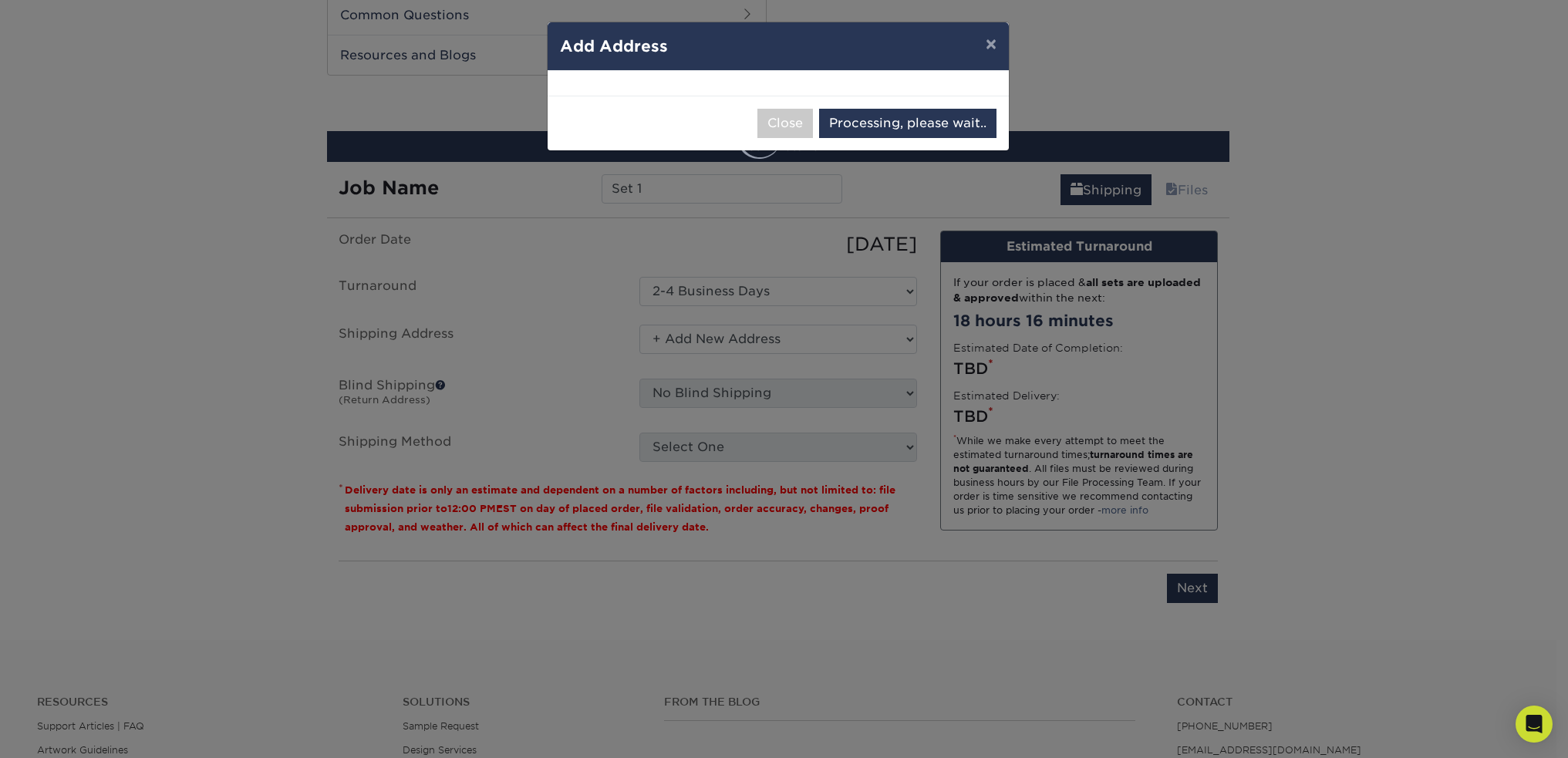
select select "286923"
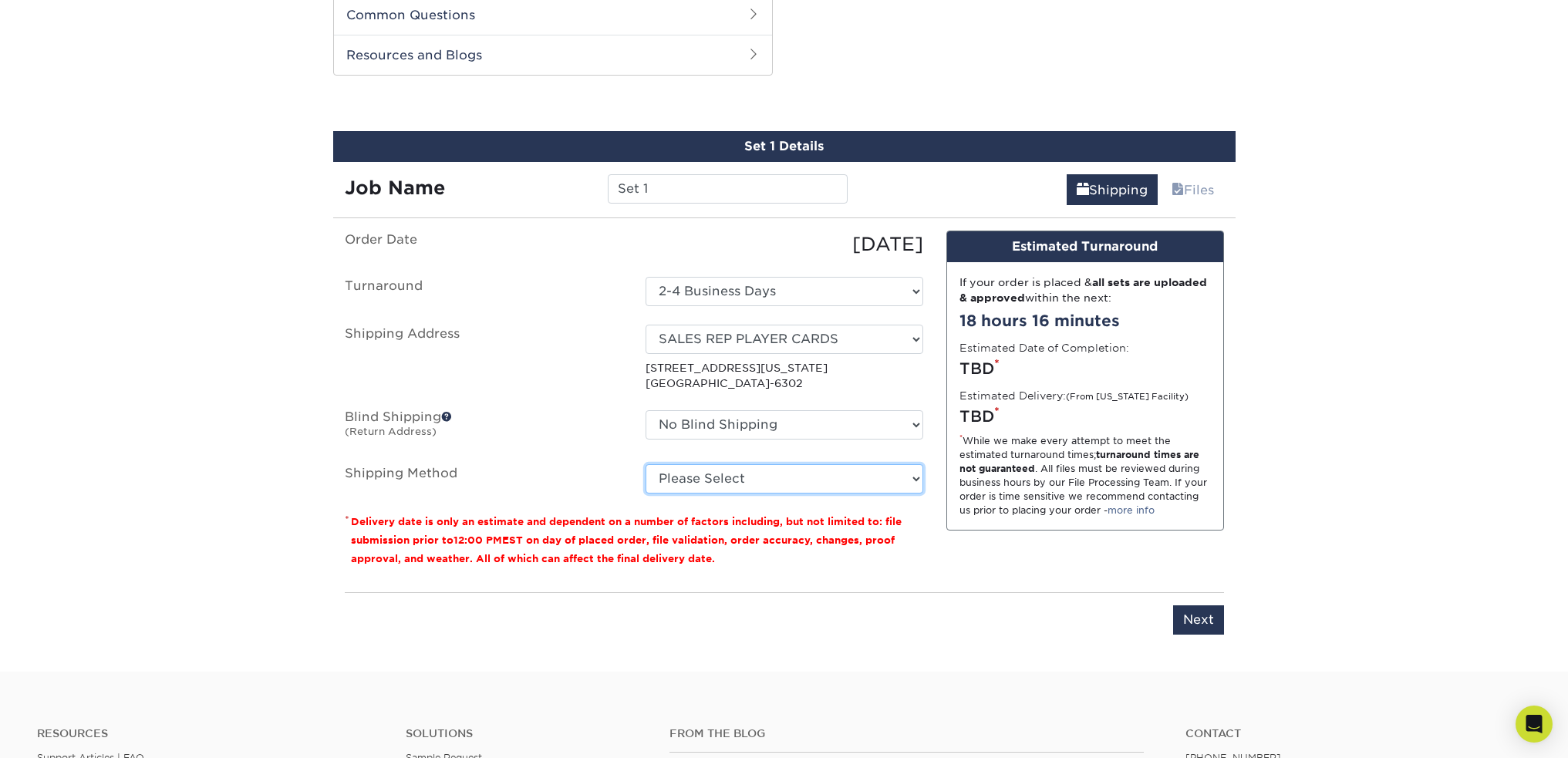
click at [705, 470] on select "Please Select Ground Shipping (+$11.59) 3 Day Shipping Service (+$11.98) 2 Day …" at bounding box center [784, 479] width 278 height 29
select select "02"
click at [645, 464] on select "Please Select Ground Shipping (+$11.59) 3 Day Shipping Service (+$11.98) 2 Day …" at bounding box center [784, 479] width 278 height 29
click at [1196, 626] on input "Next" at bounding box center [1199, 620] width 51 height 29
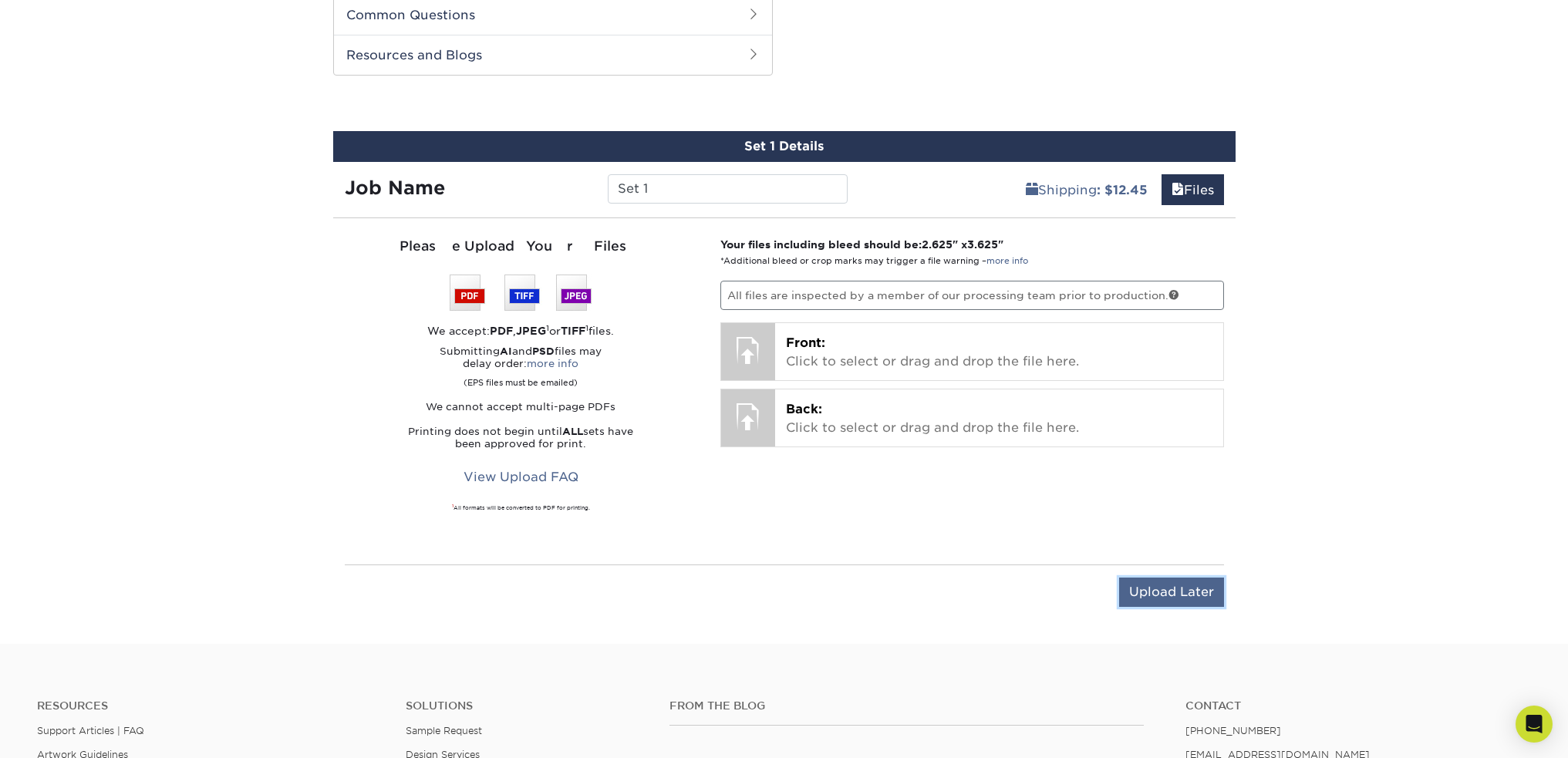
click at [1170, 594] on input "Upload Later" at bounding box center [1172, 593] width 105 height 29
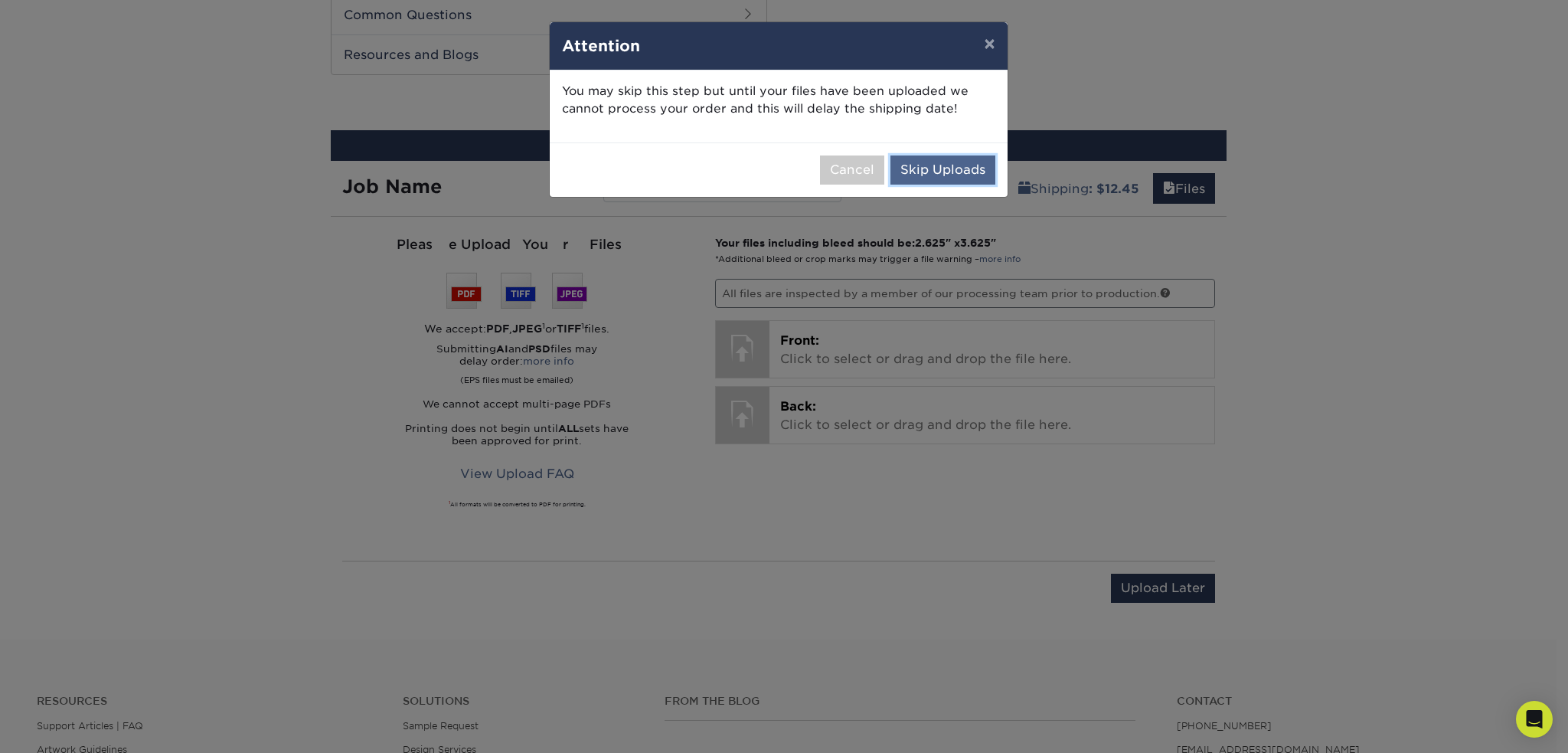
click at [937, 169] on button "Skip Uploads" at bounding box center [942, 170] width 105 height 29
